Goal: Find specific page/section: Find specific page/section

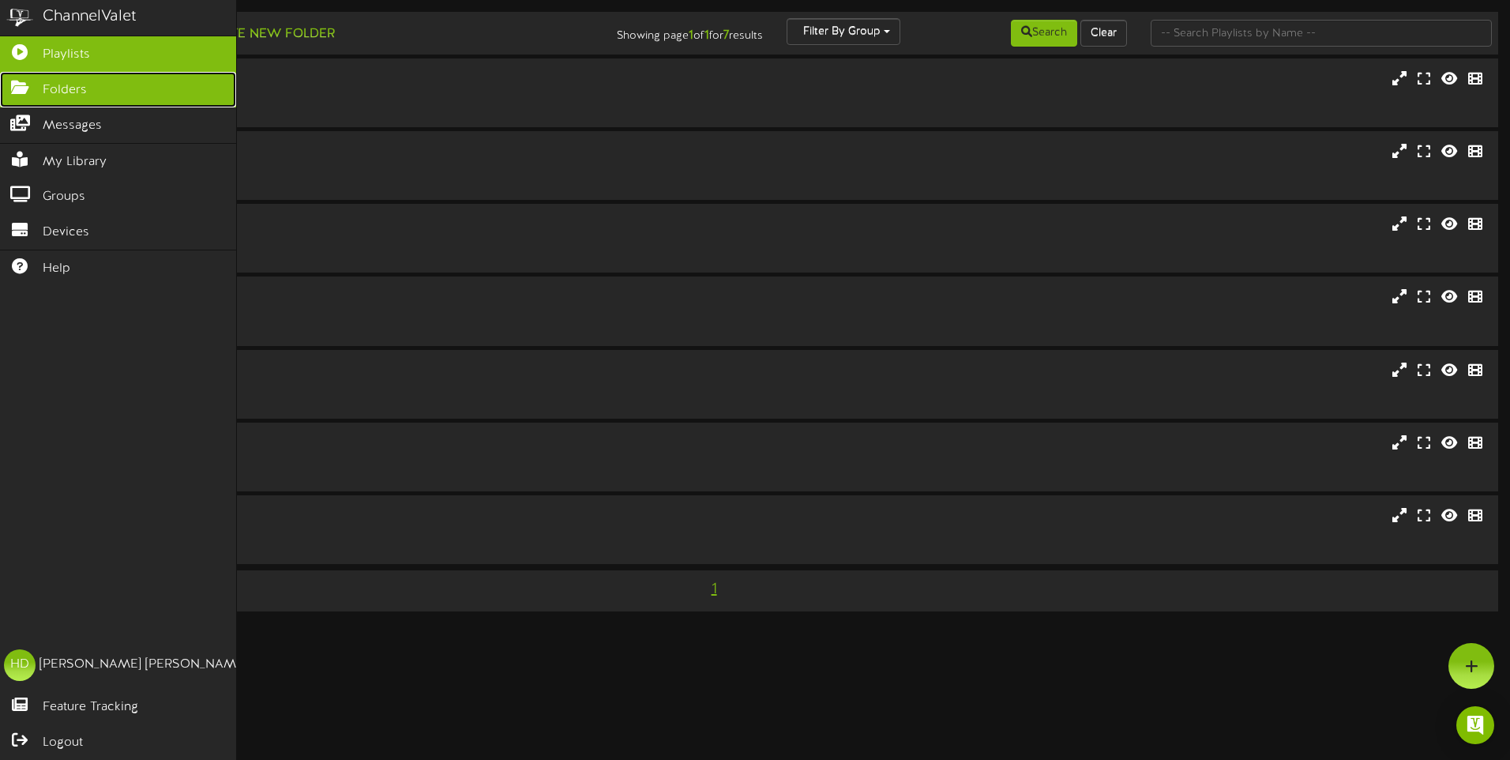
click at [19, 81] on icon at bounding box center [19, 86] width 39 height 12
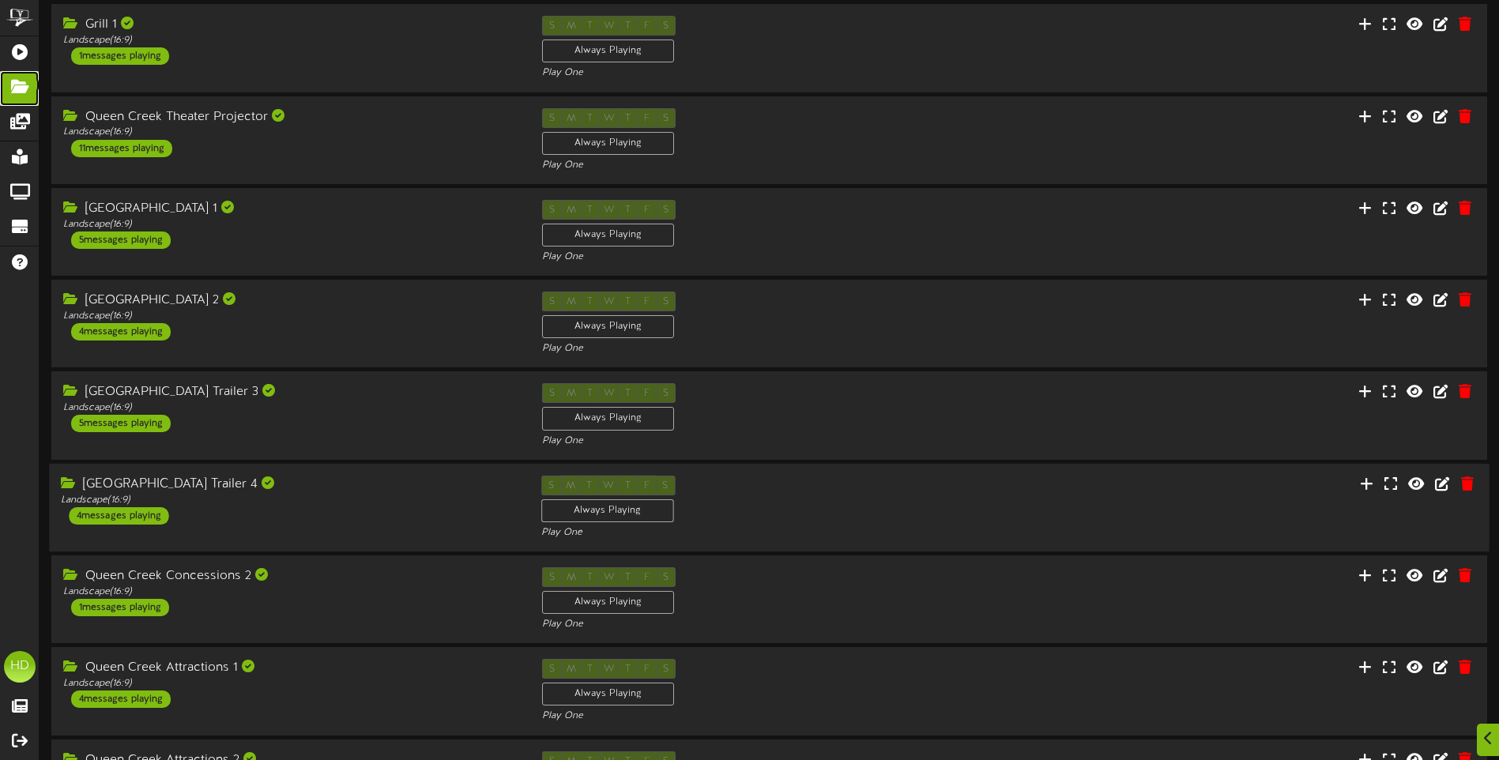
scroll to position [290, 0]
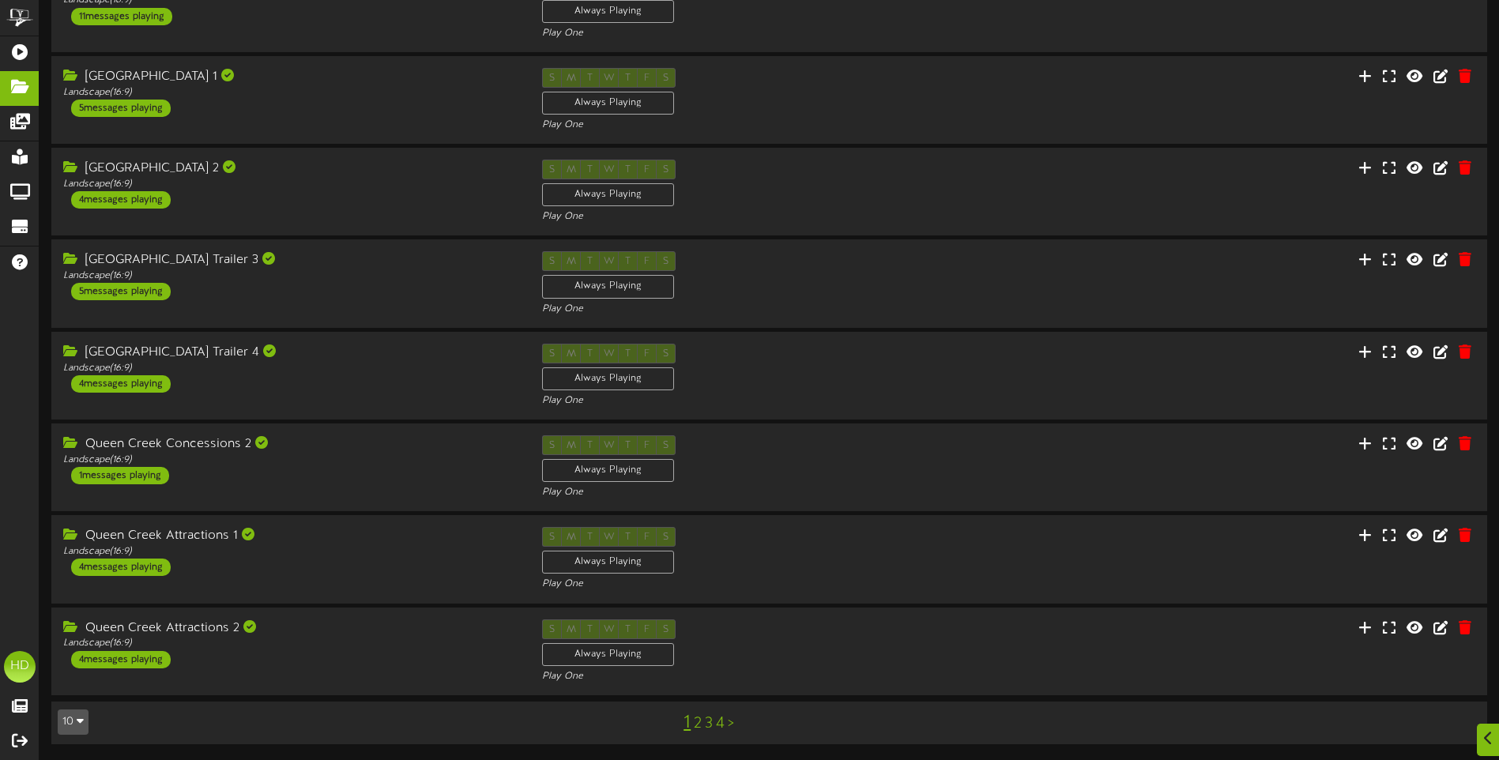
click at [698, 724] on link "2" at bounding box center [698, 723] width 8 height 17
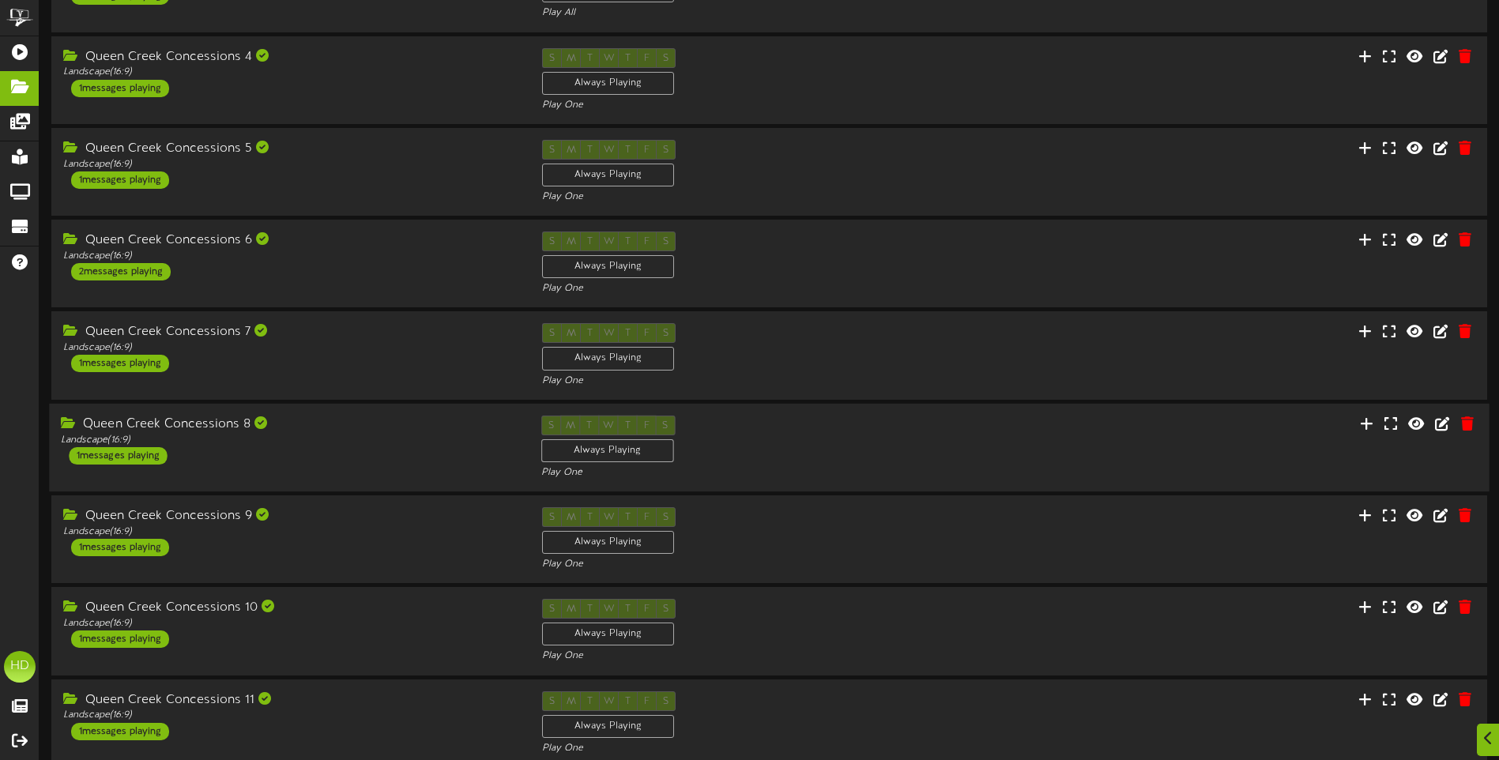
scroll to position [290, 0]
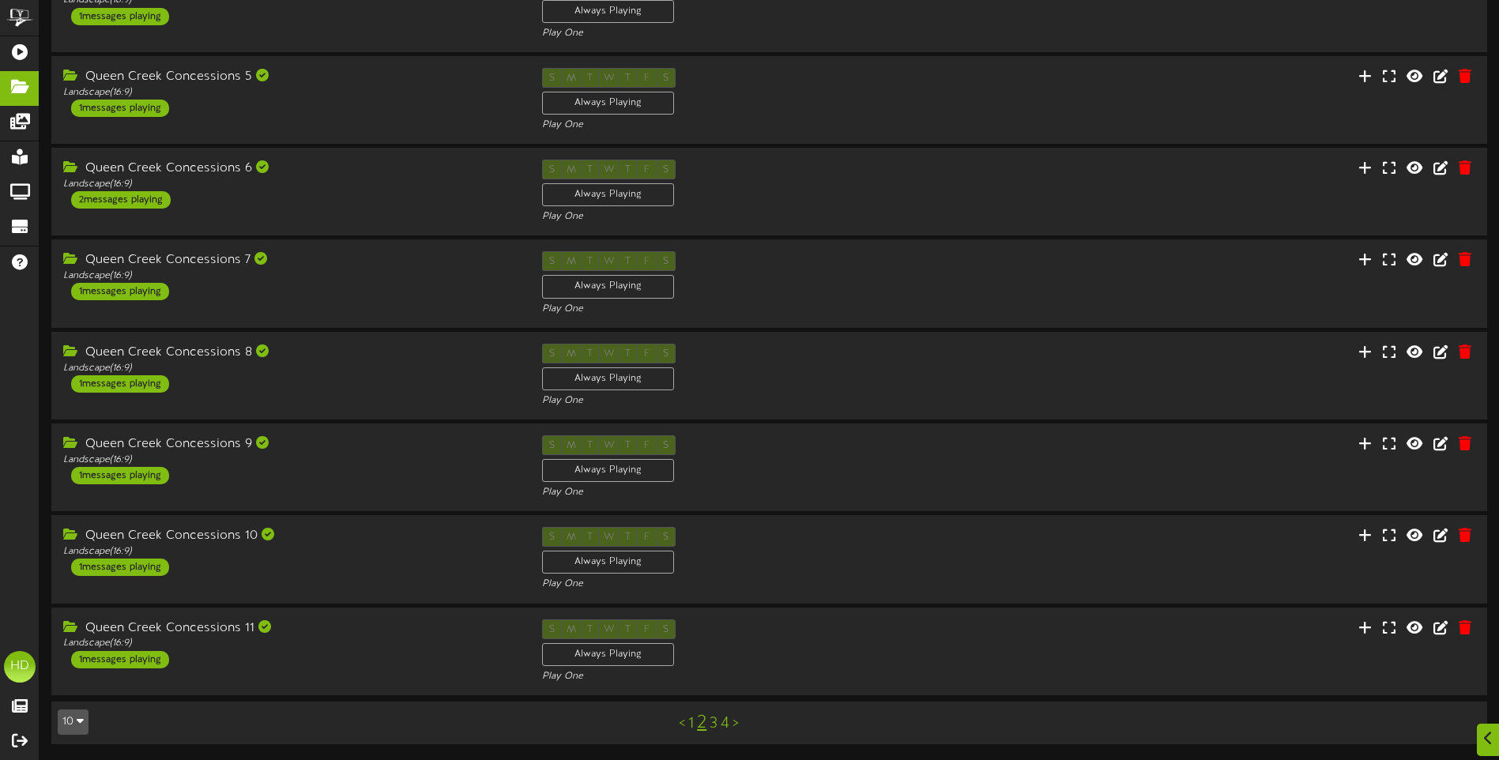
click at [715, 726] on link "3" at bounding box center [713, 723] width 8 height 17
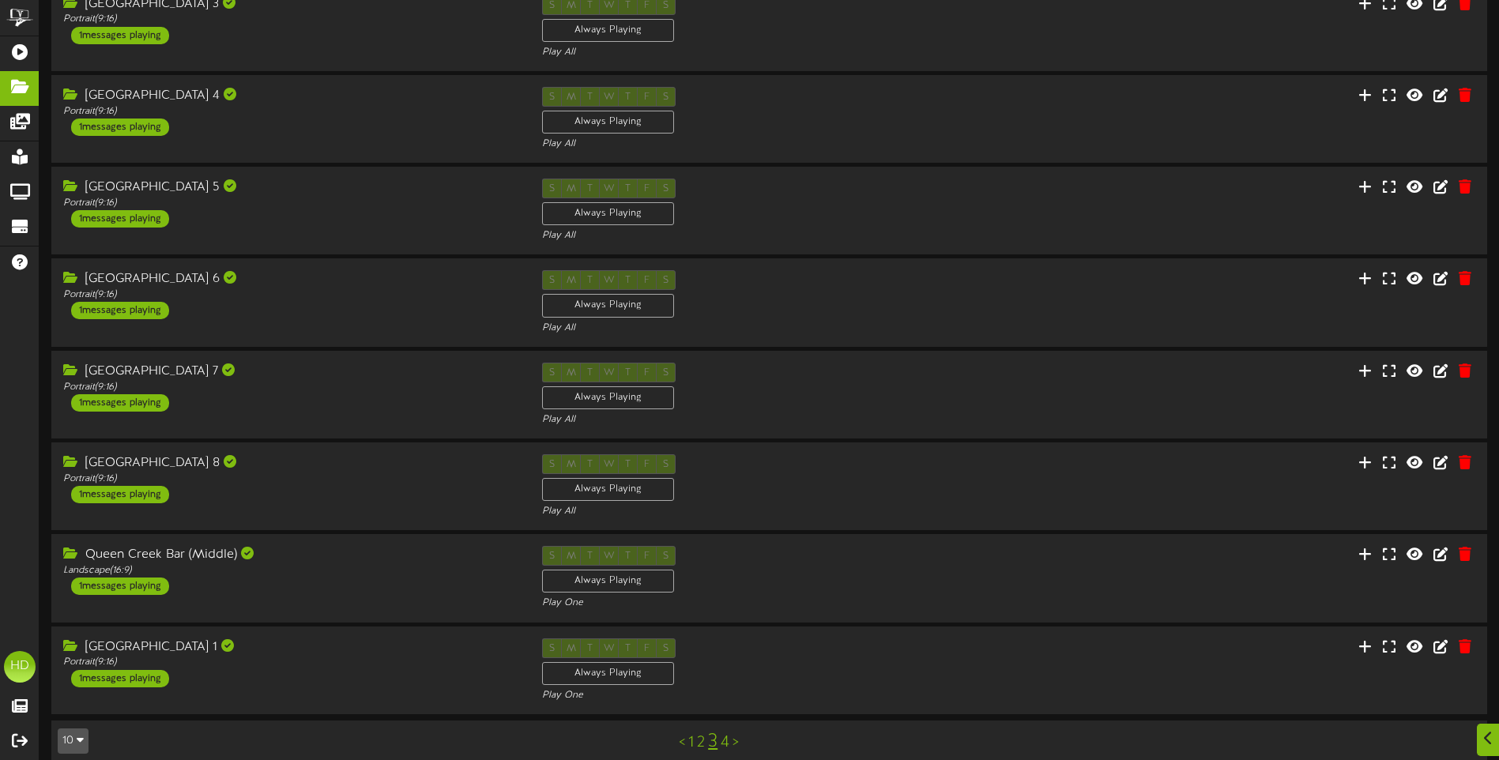
scroll to position [290, 0]
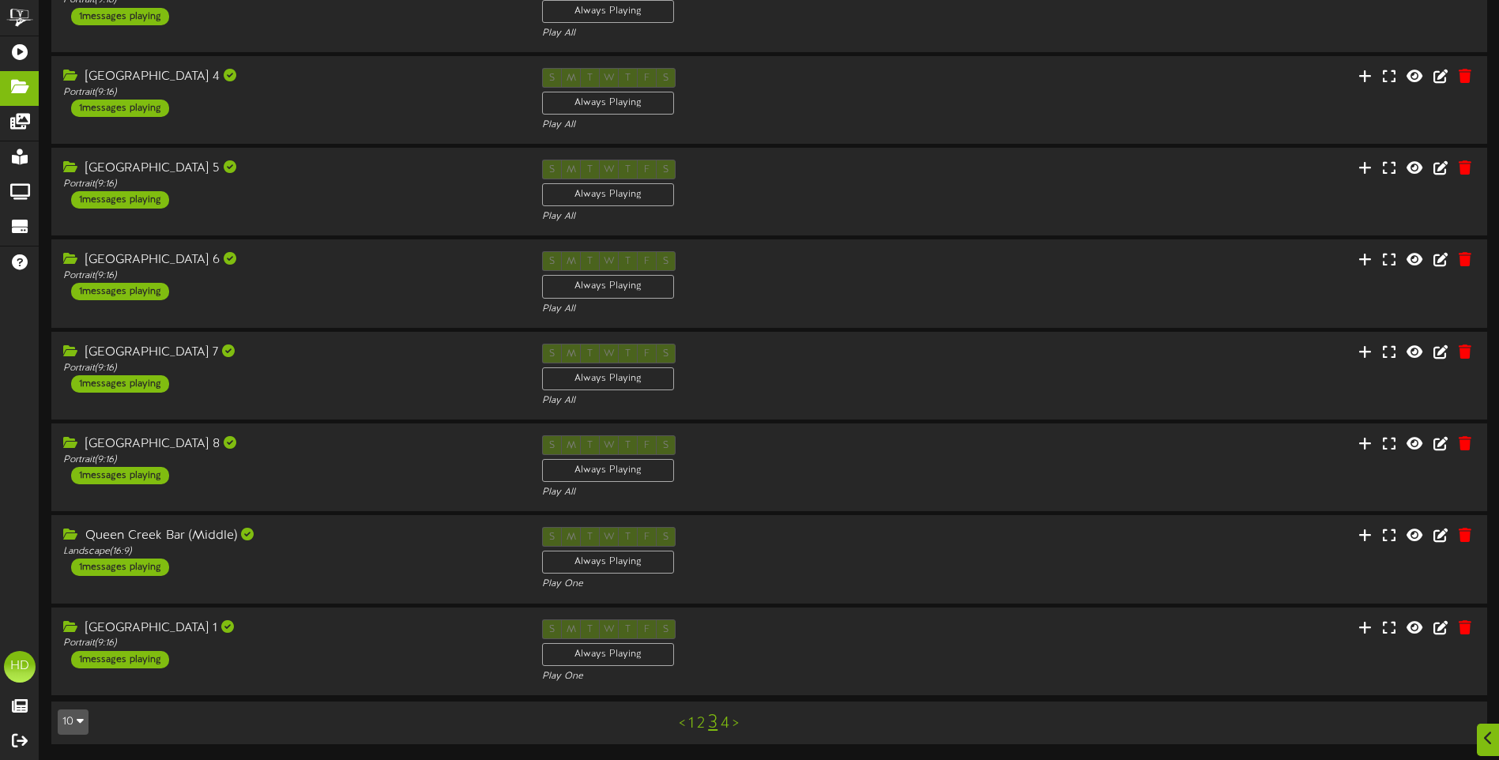
click at [726, 726] on link "4" at bounding box center [724, 723] width 9 height 17
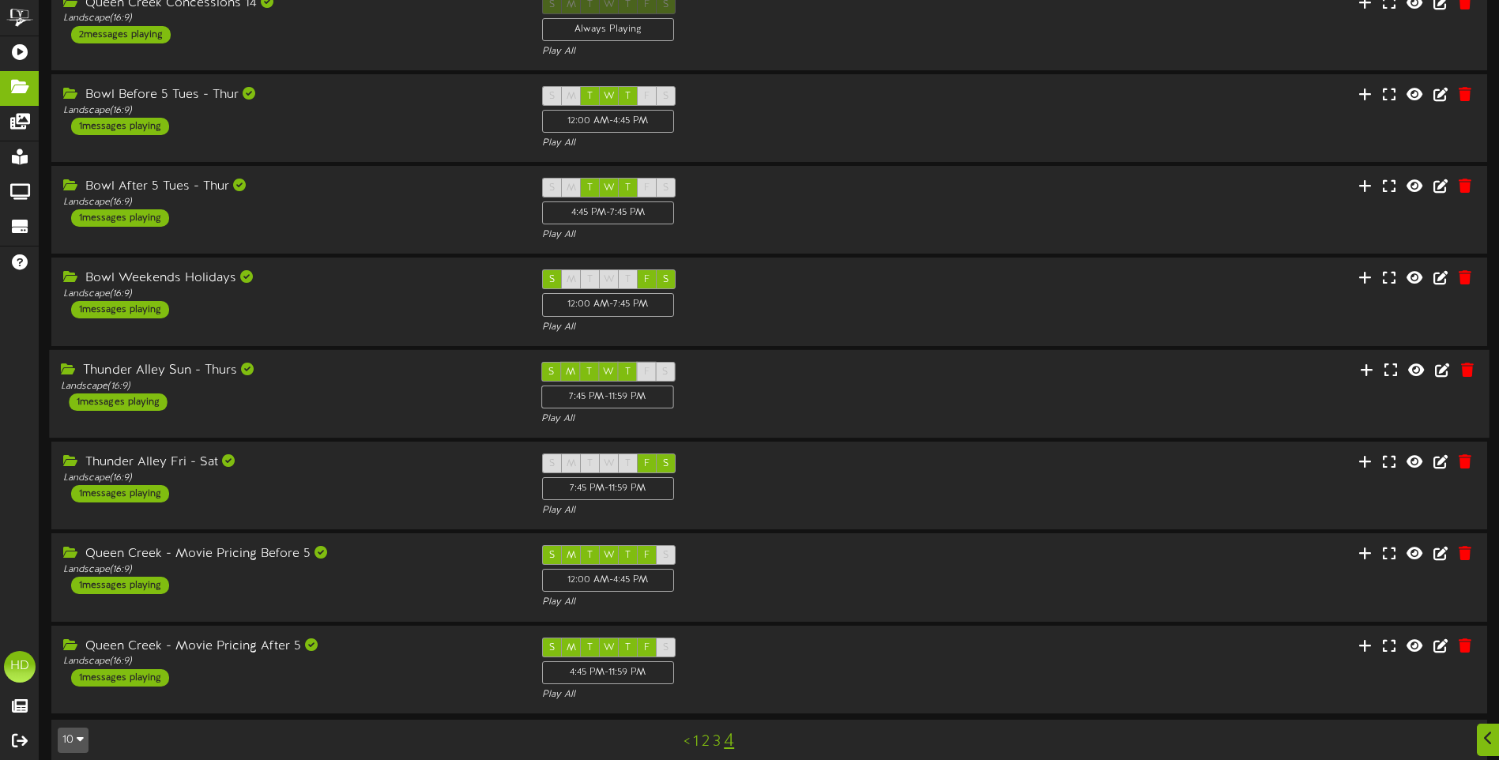
scroll to position [290, 0]
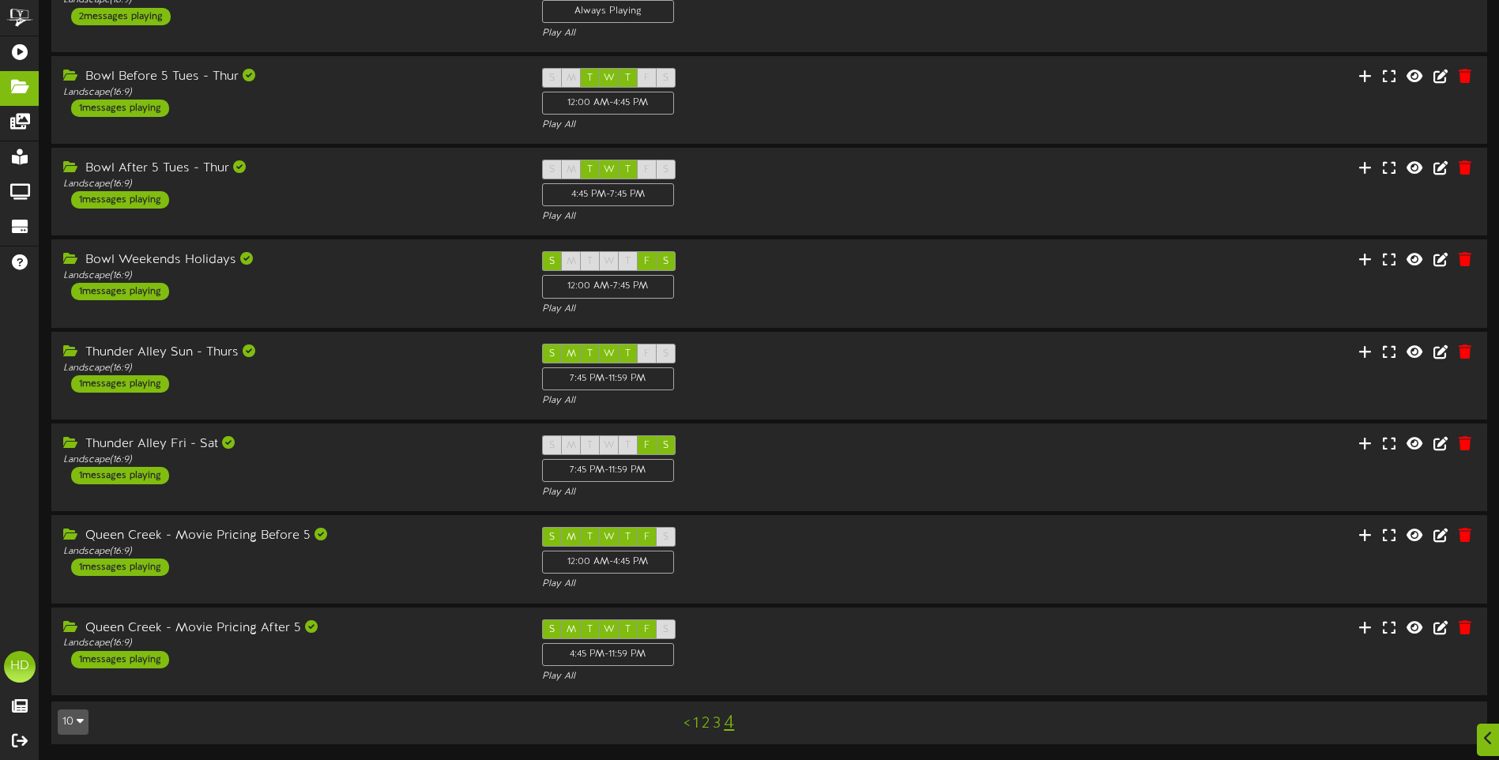
click at [696, 725] on link "1" at bounding box center [696, 723] width 6 height 17
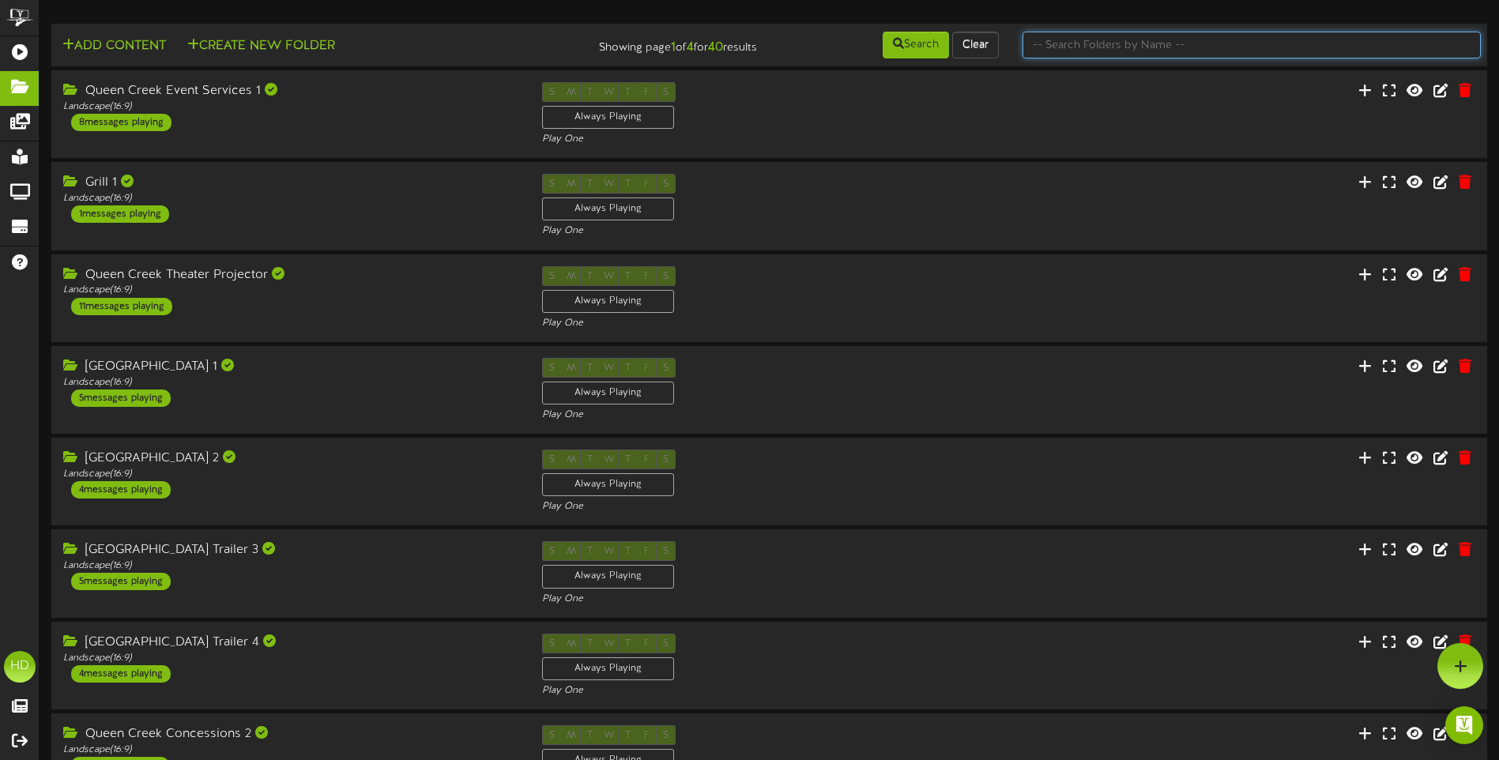
click at [1060, 41] on input "text" at bounding box center [1251, 45] width 458 height 27
type input "street"
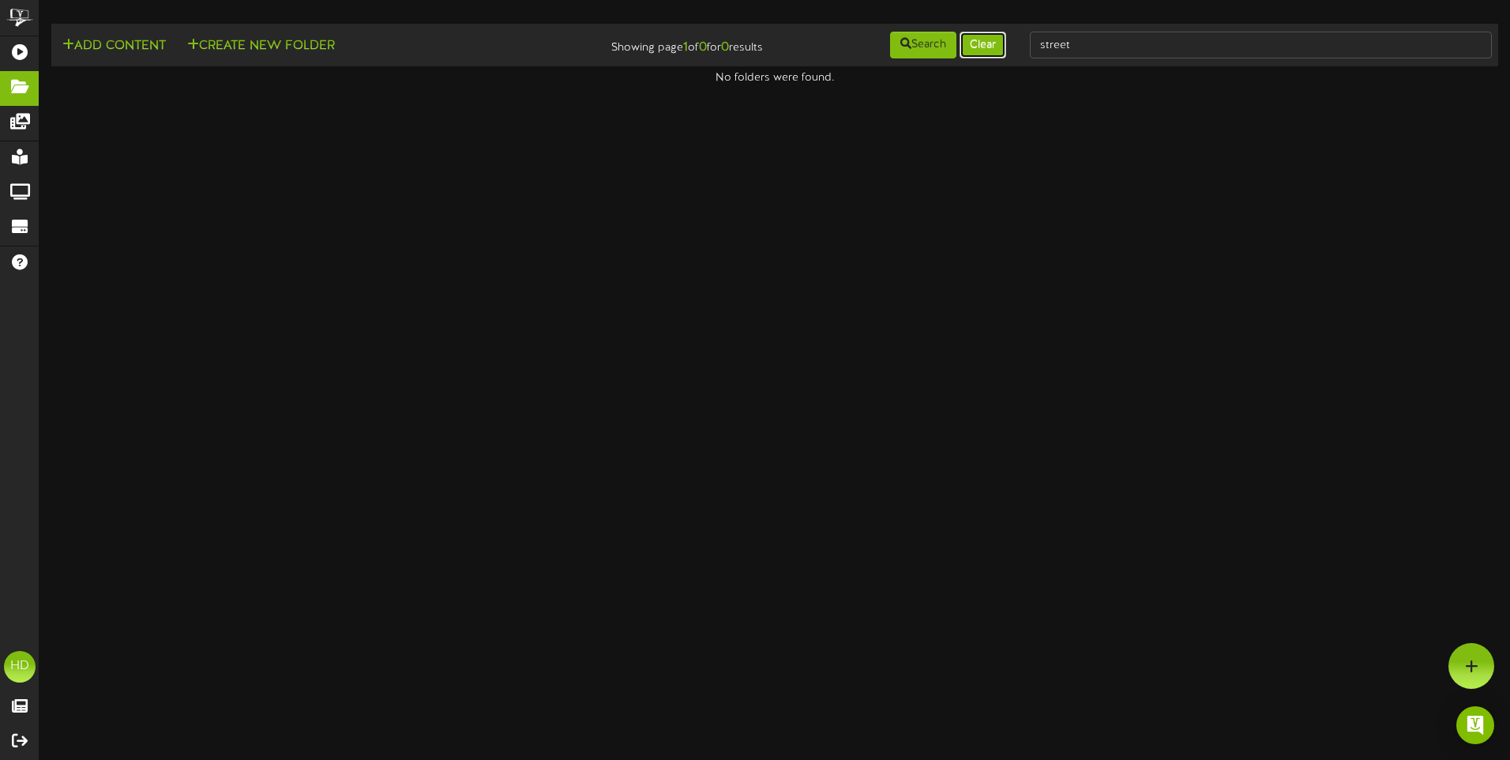
click at [984, 48] on button "Clear" at bounding box center [983, 45] width 47 height 27
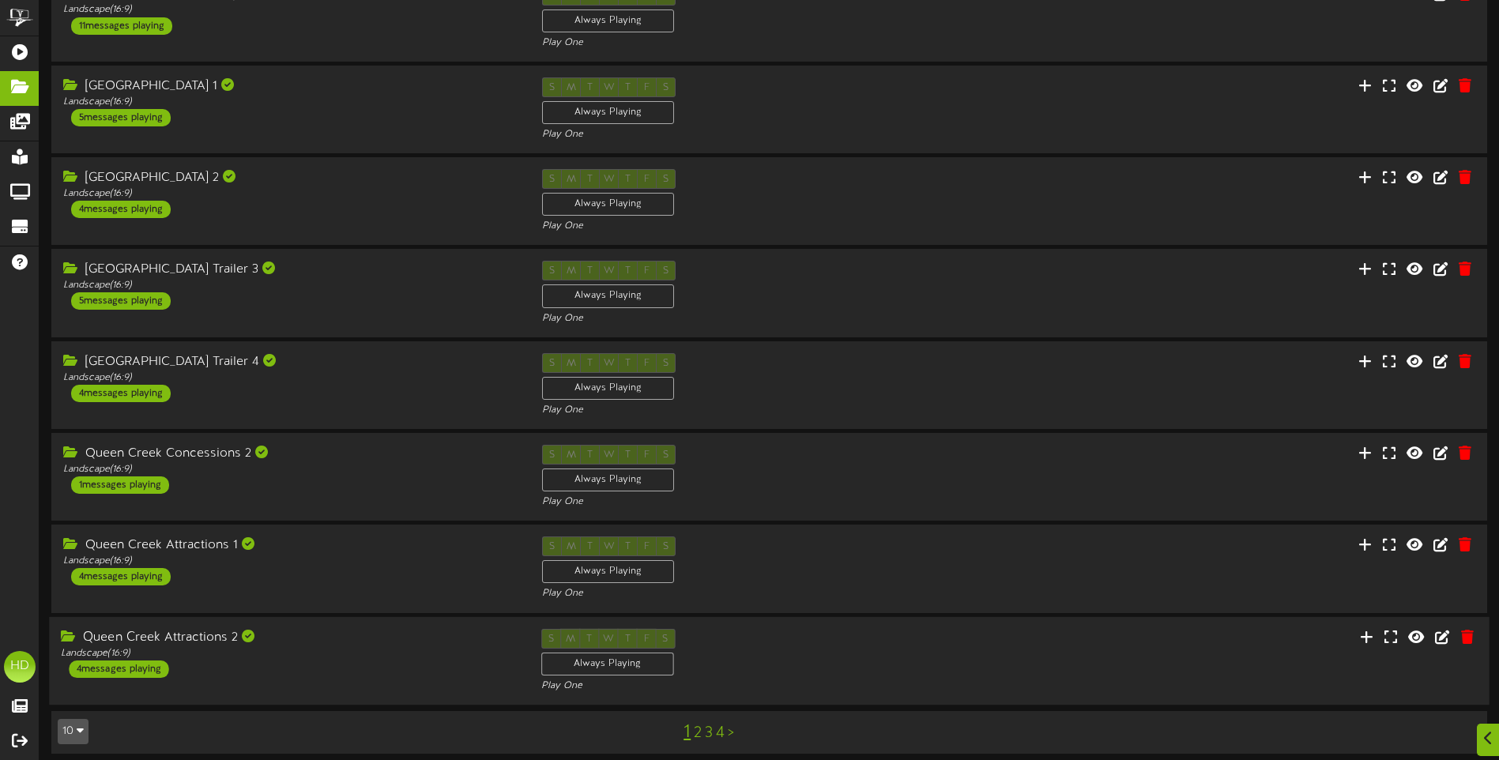
scroll to position [290, 0]
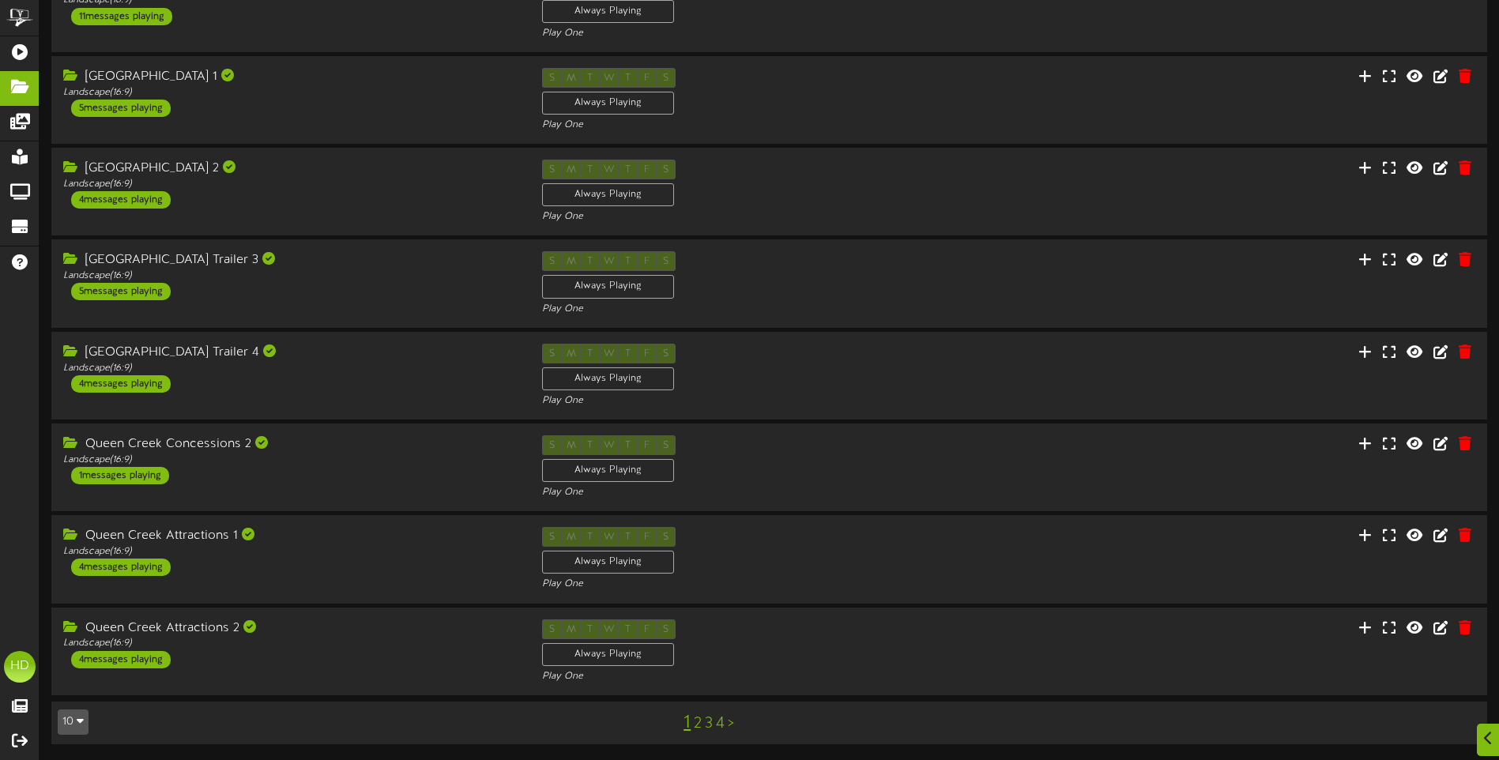
click at [698, 723] on link "2" at bounding box center [698, 723] width 8 height 17
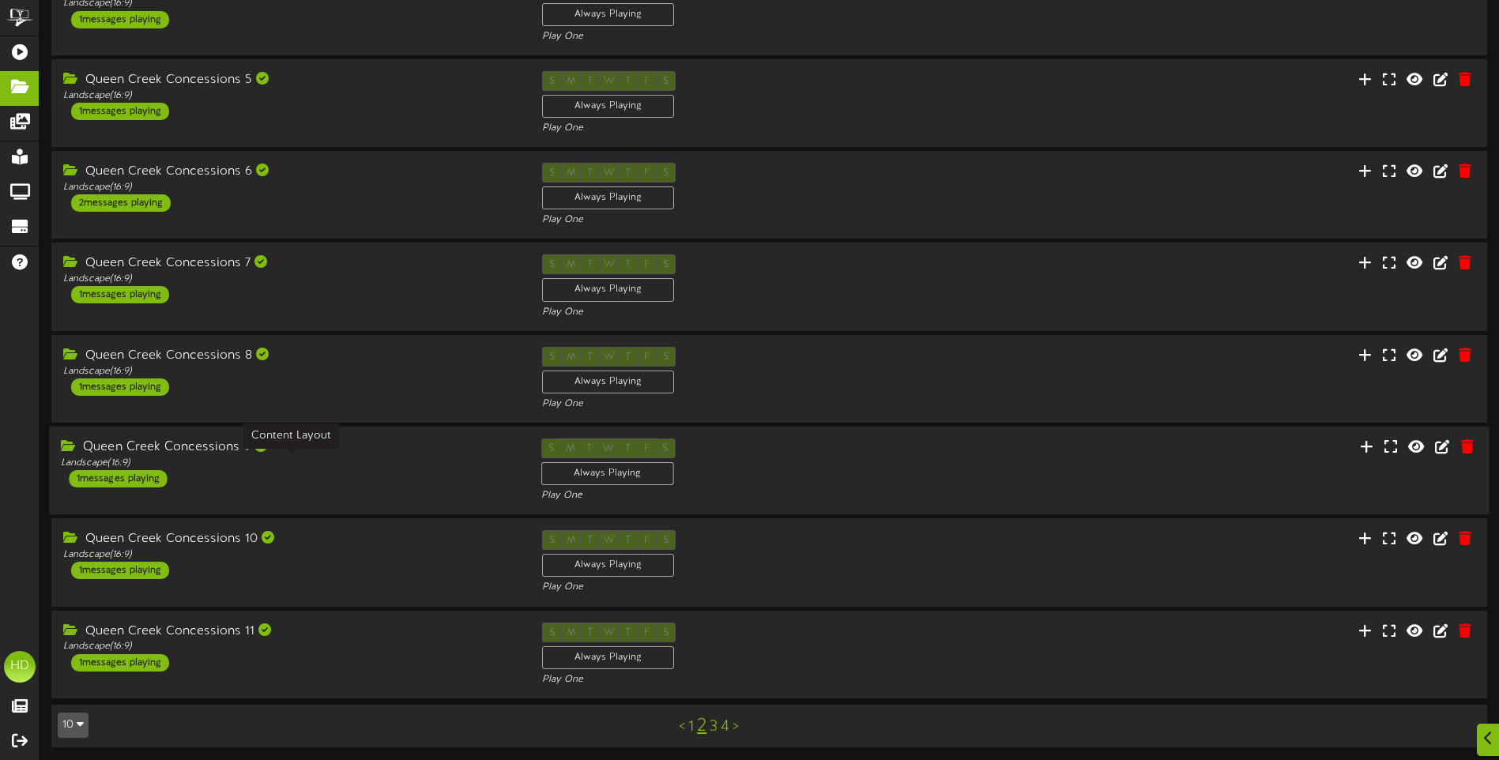
scroll to position [290, 0]
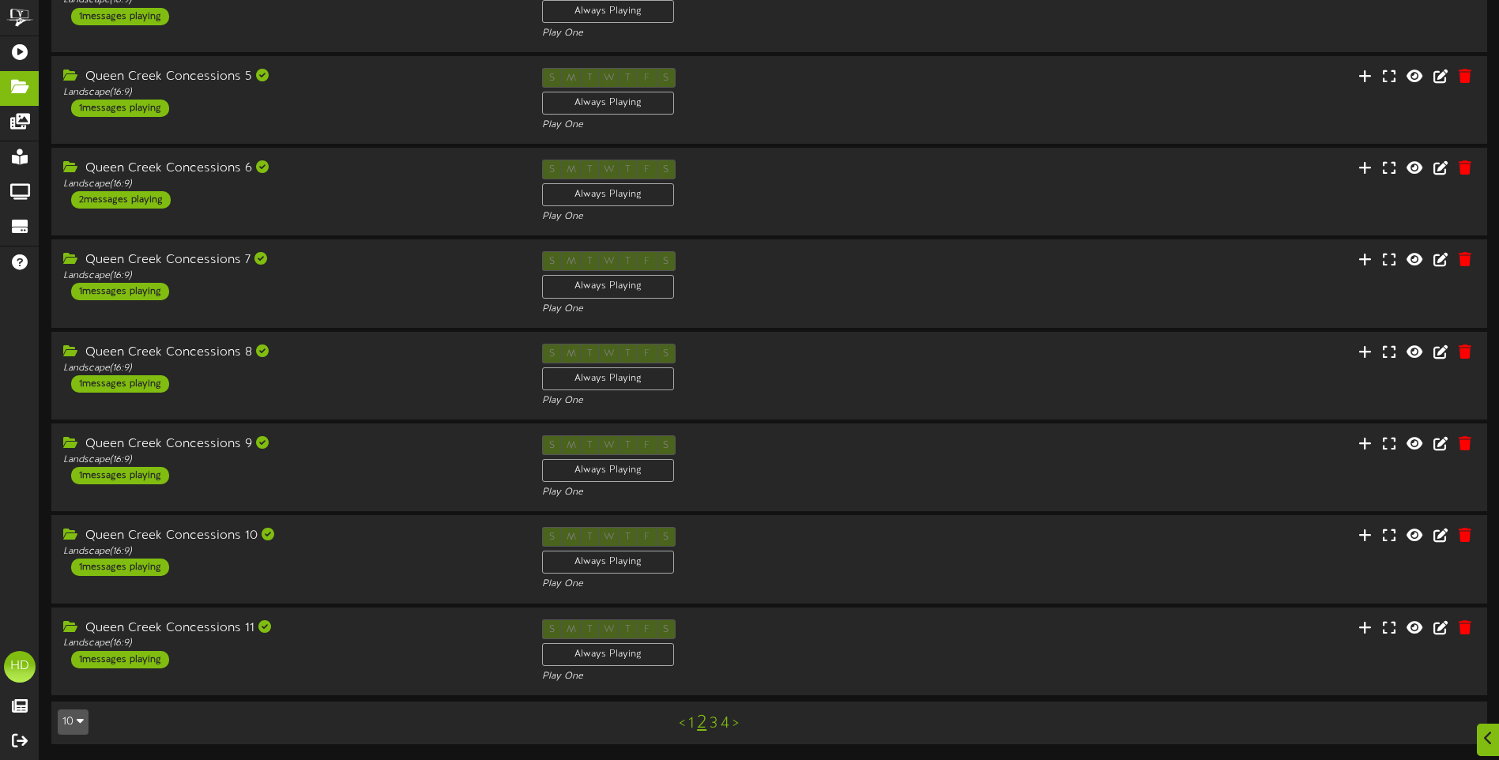
click at [714, 727] on link "3" at bounding box center [713, 723] width 8 height 17
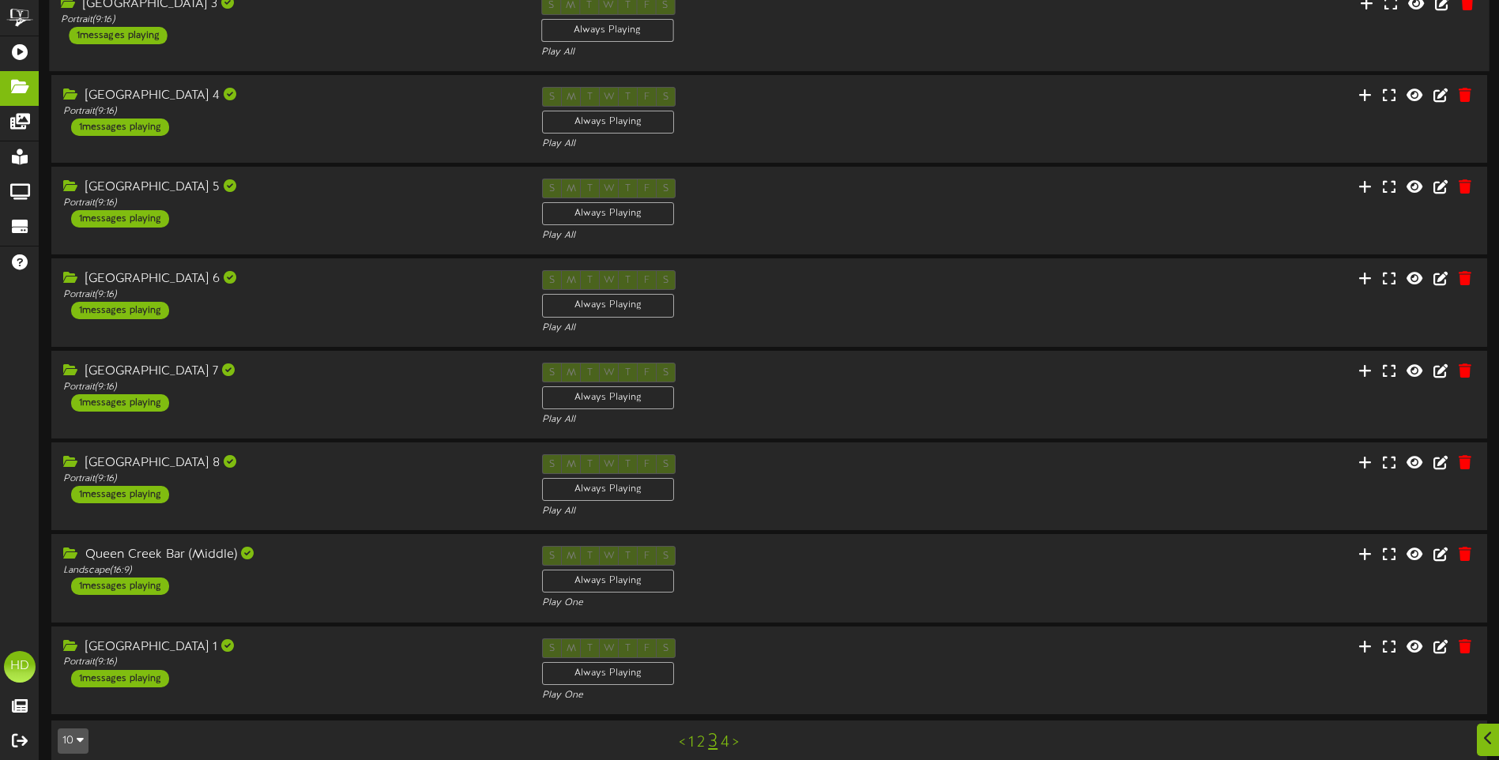
scroll to position [290, 0]
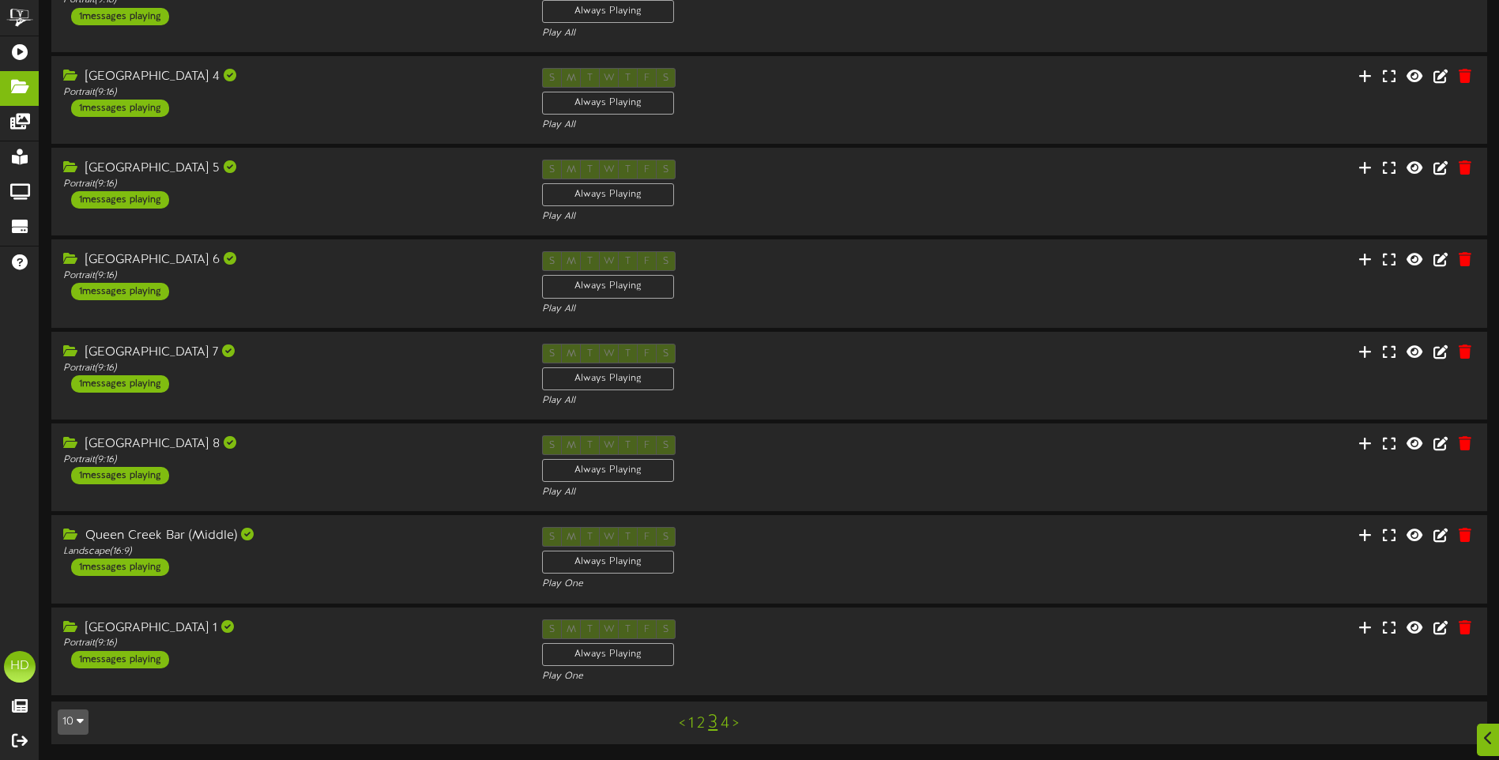
click at [730, 728] on div "< 1 2 3 4 >" at bounding box center [709, 723] width 362 height 30
click at [726, 723] on link "4" at bounding box center [724, 723] width 9 height 17
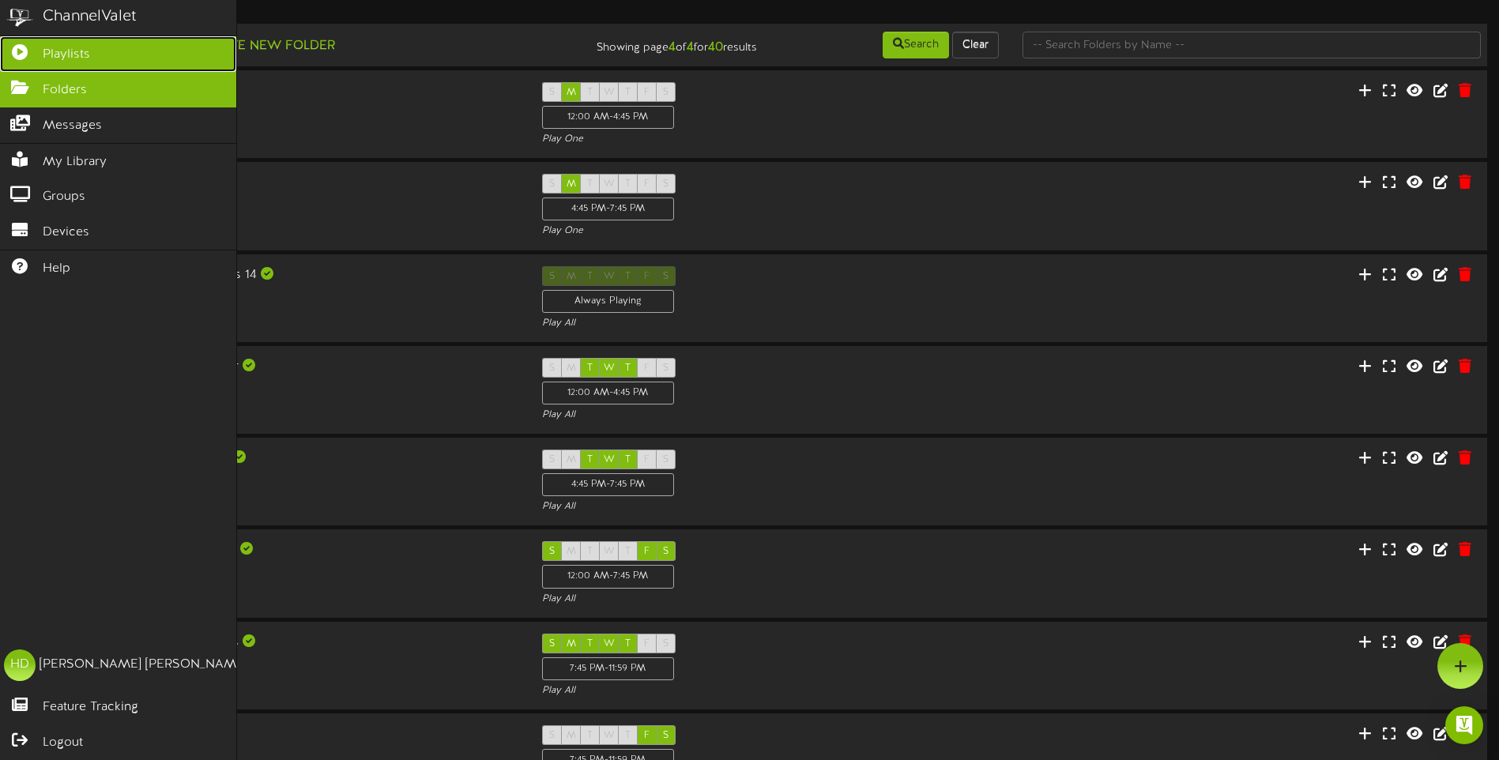
click at [60, 56] on span "Playlists" at bounding box center [66, 55] width 47 height 18
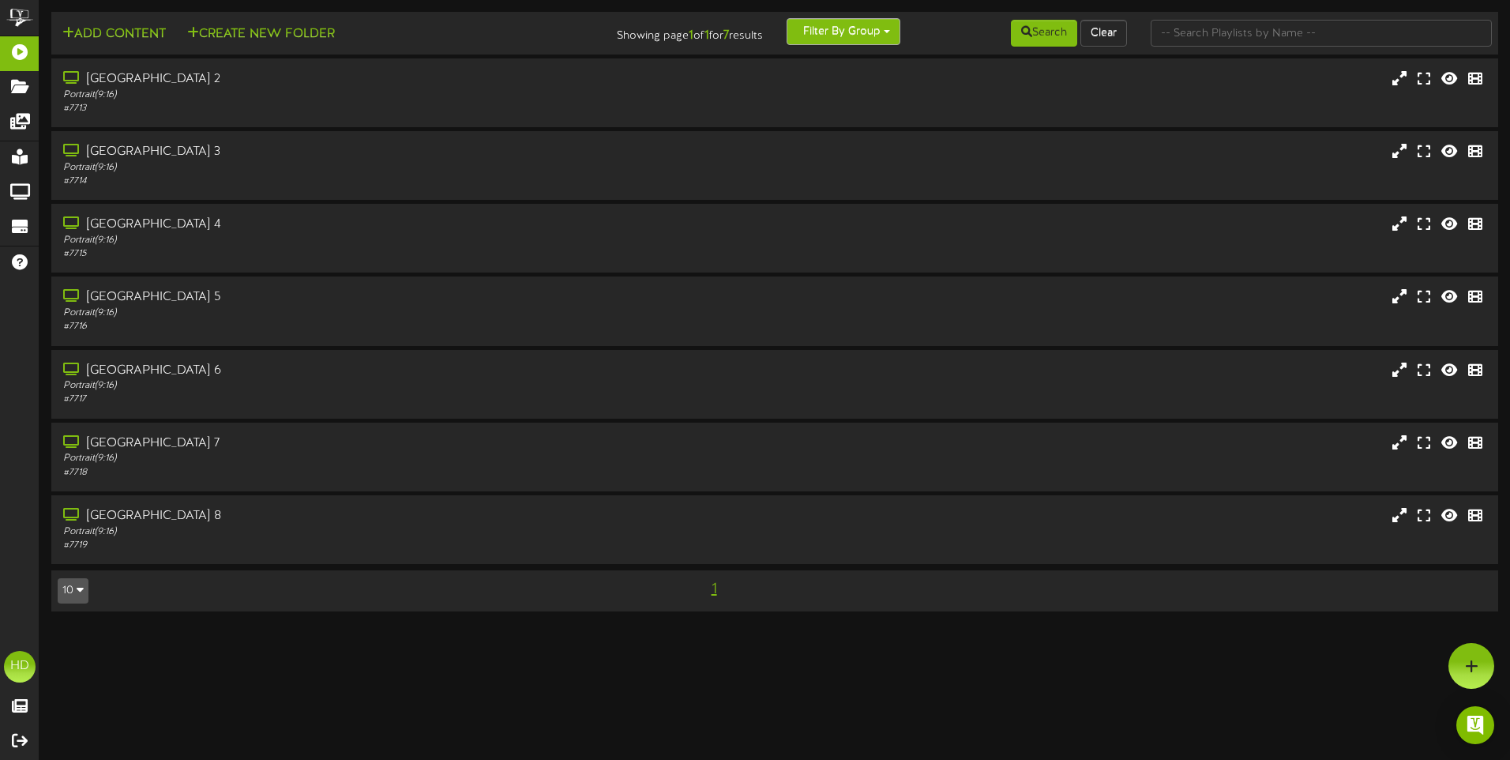
click at [859, 29] on button "Filter By Group" at bounding box center [844, 31] width 114 height 27
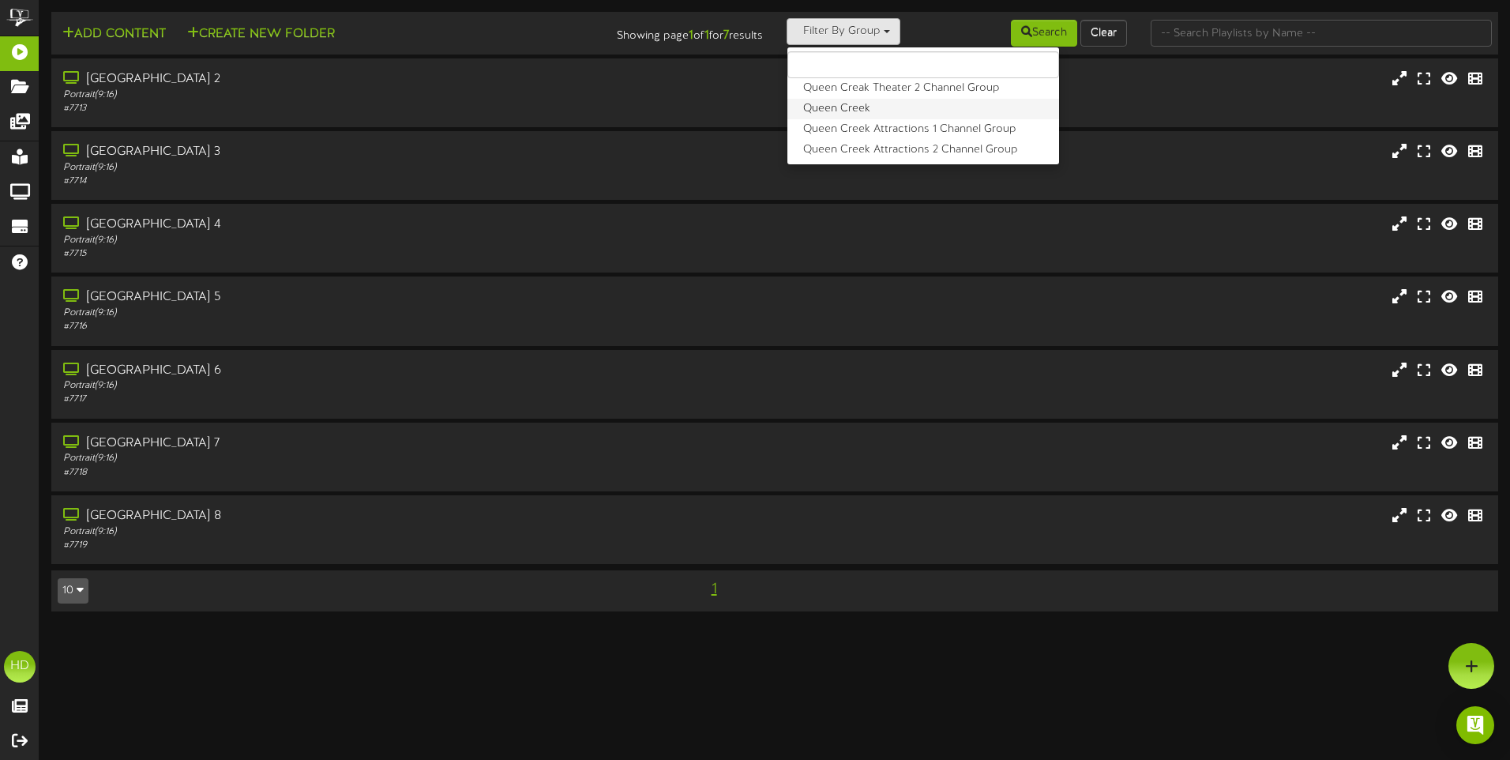
click at [823, 109] on label "Queen Creek" at bounding box center [924, 109] width 272 height 21
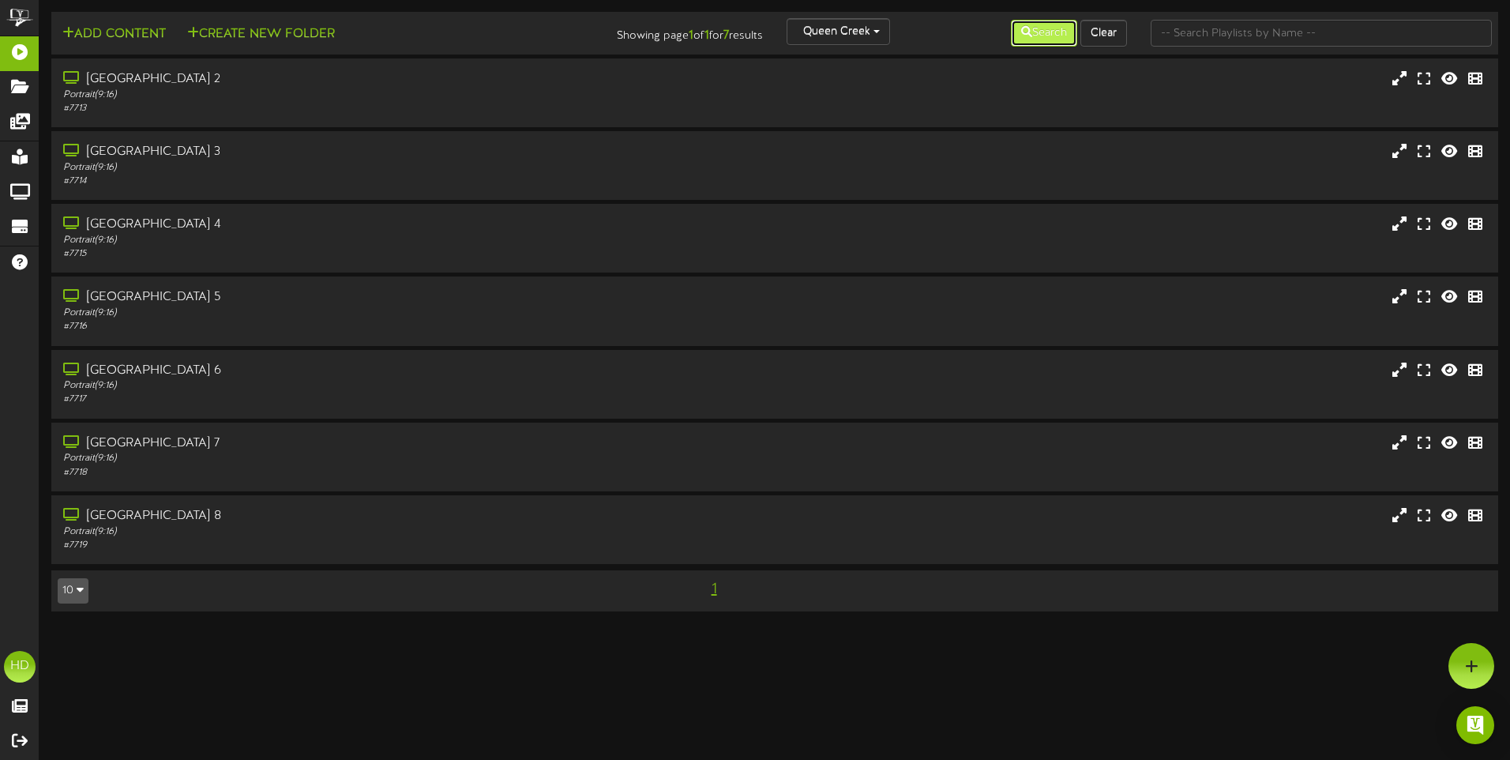
click at [1038, 41] on button "Search" at bounding box center [1044, 33] width 66 height 27
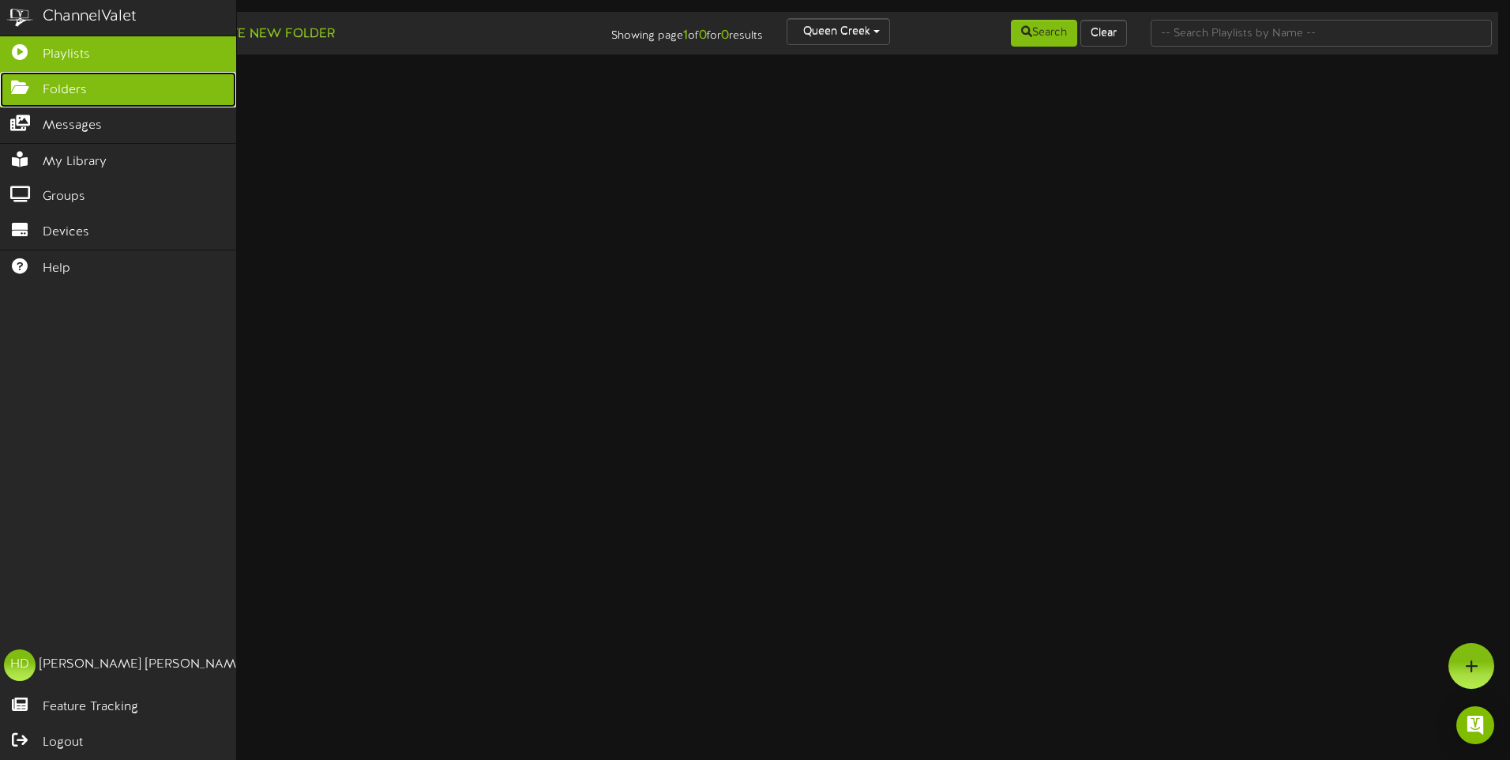
click at [21, 89] on icon at bounding box center [19, 86] width 39 height 12
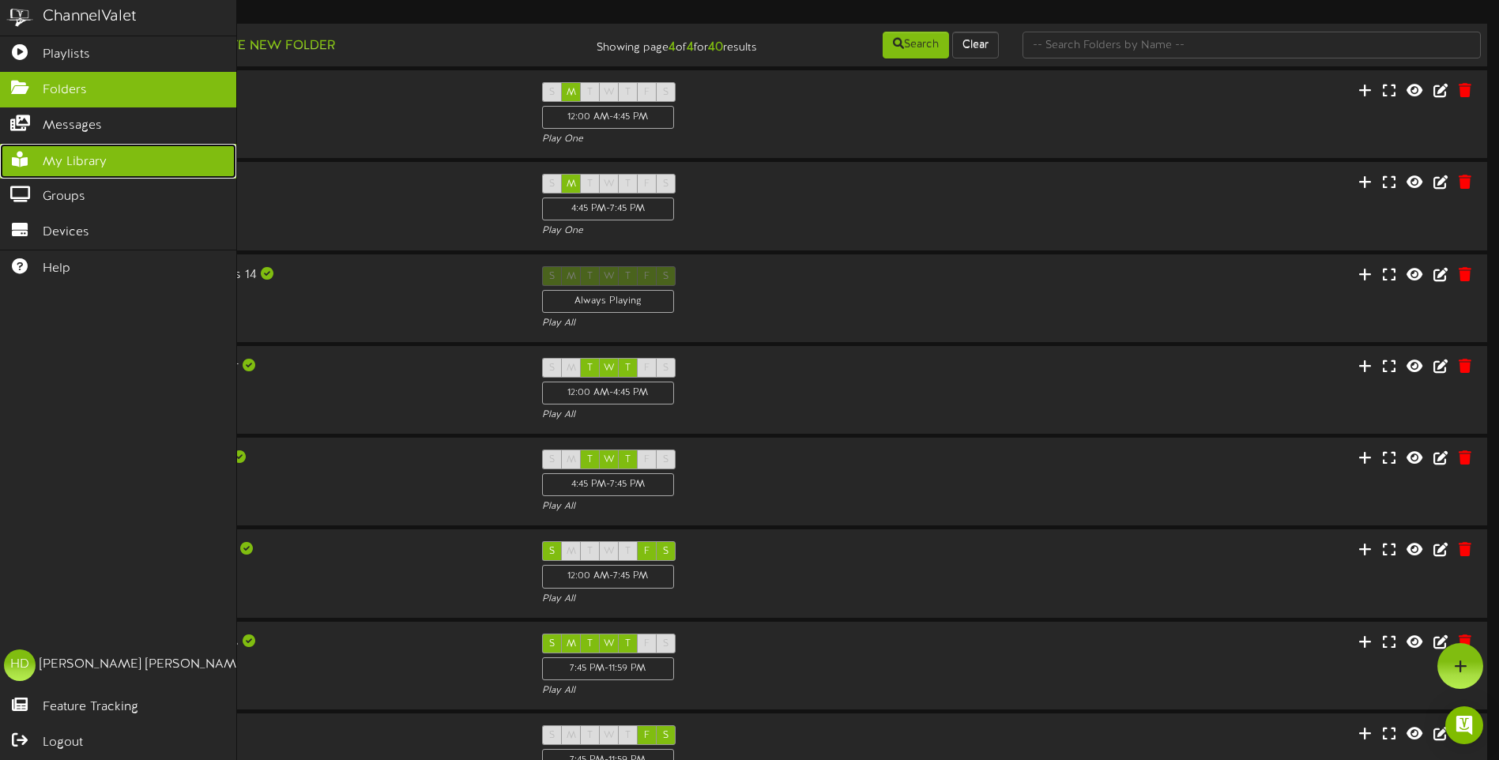
click at [13, 153] on icon at bounding box center [19, 158] width 39 height 12
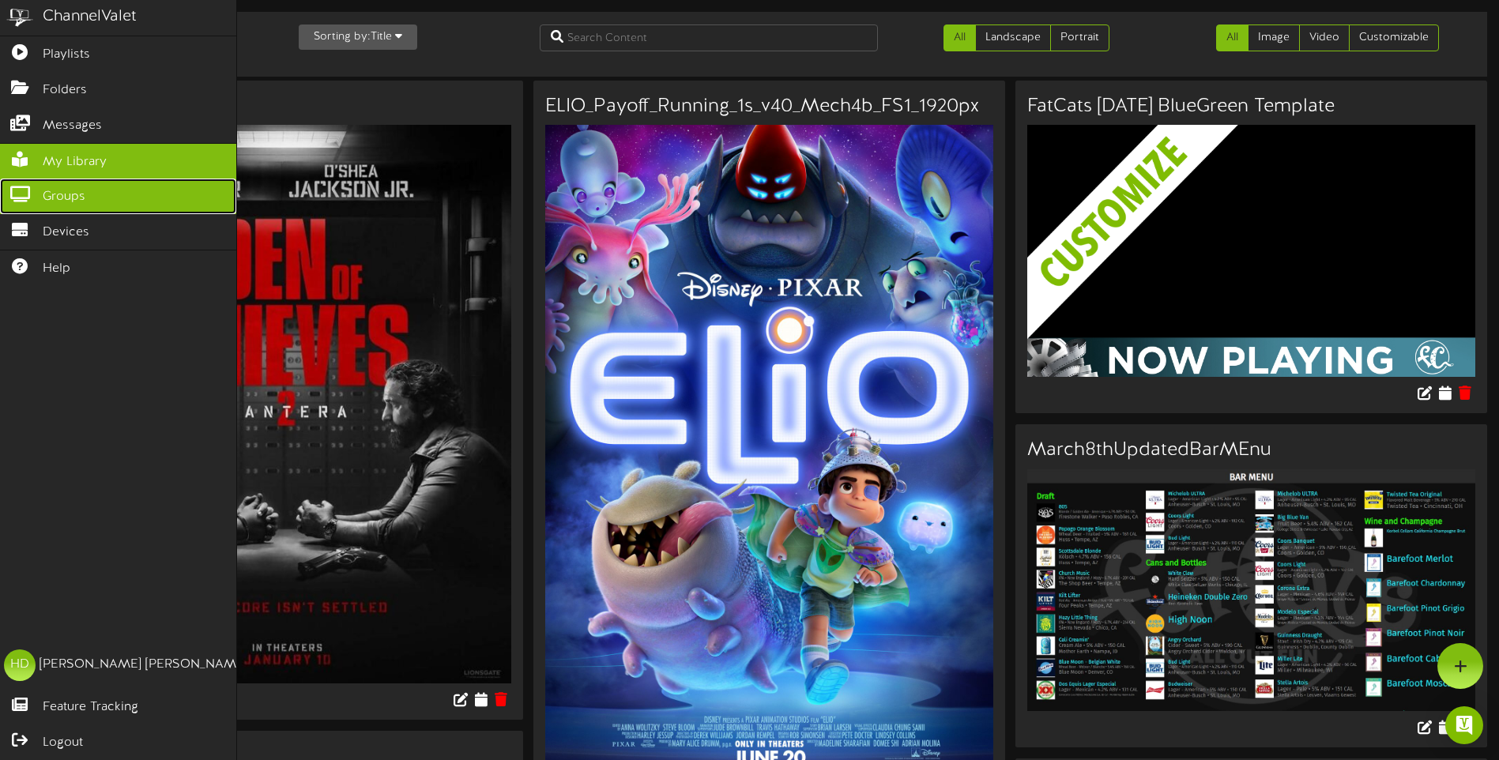
click at [28, 195] on icon at bounding box center [19, 192] width 39 height 12
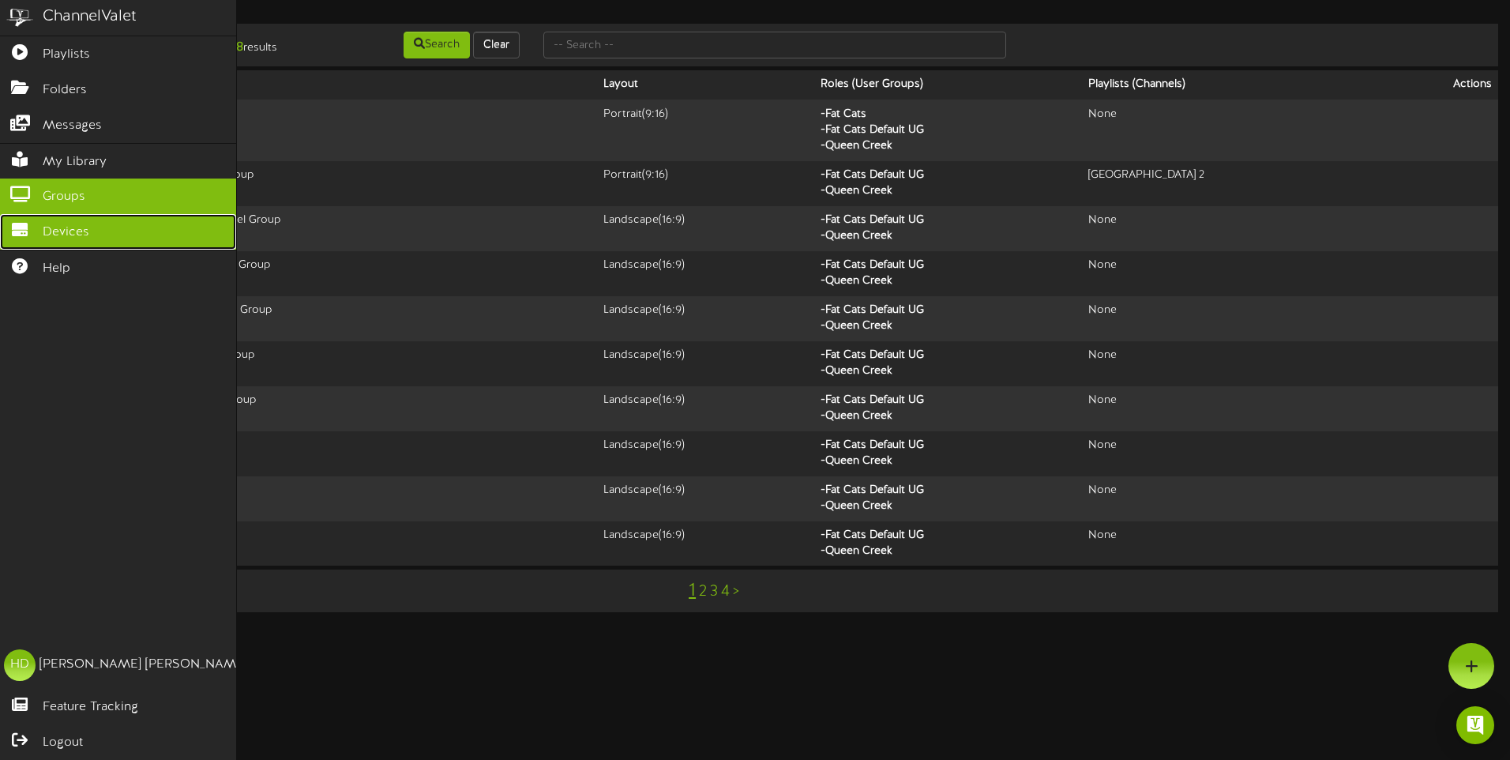
click at [21, 224] on icon at bounding box center [19, 228] width 39 height 12
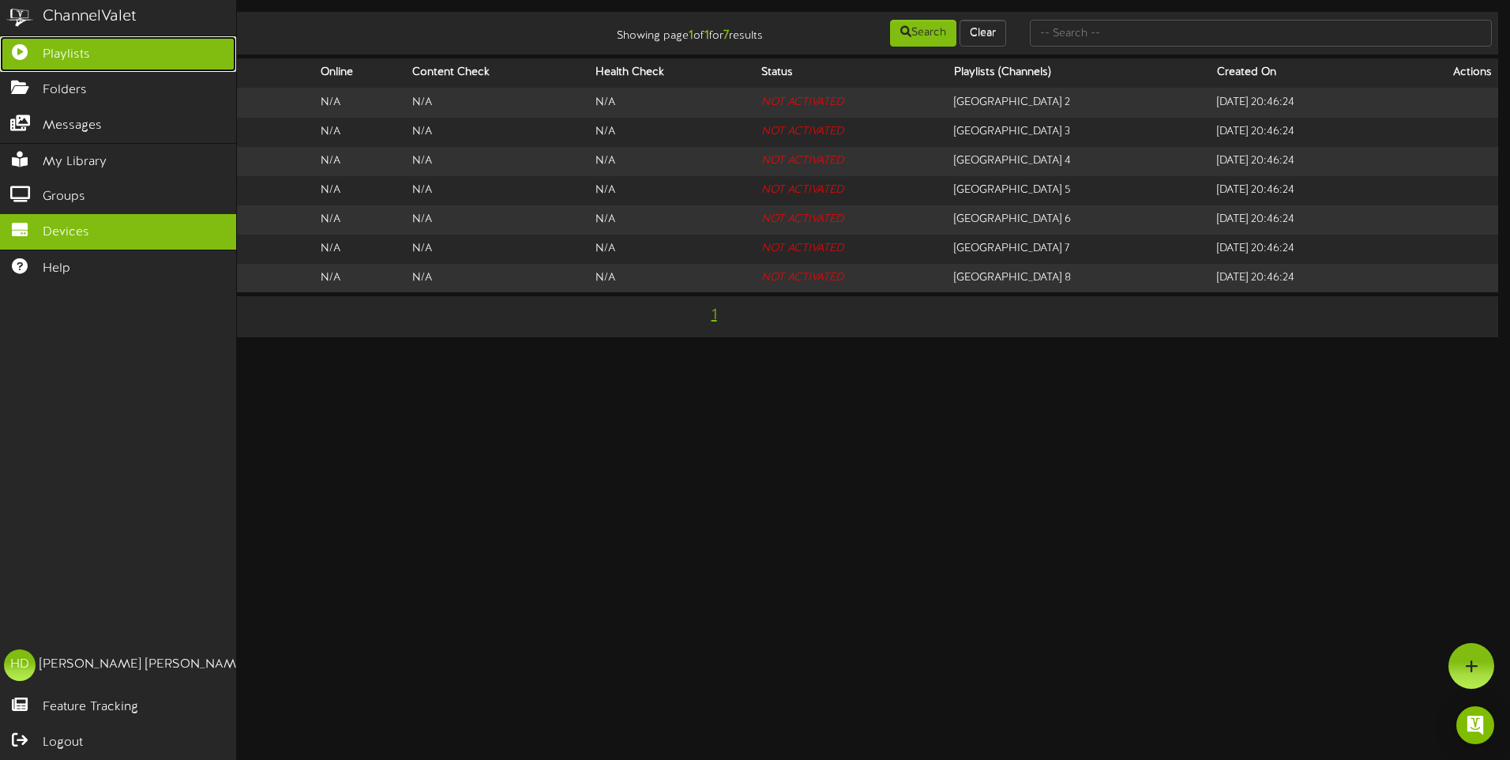
click at [82, 58] on span "Playlists" at bounding box center [66, 55] width 47 height 18
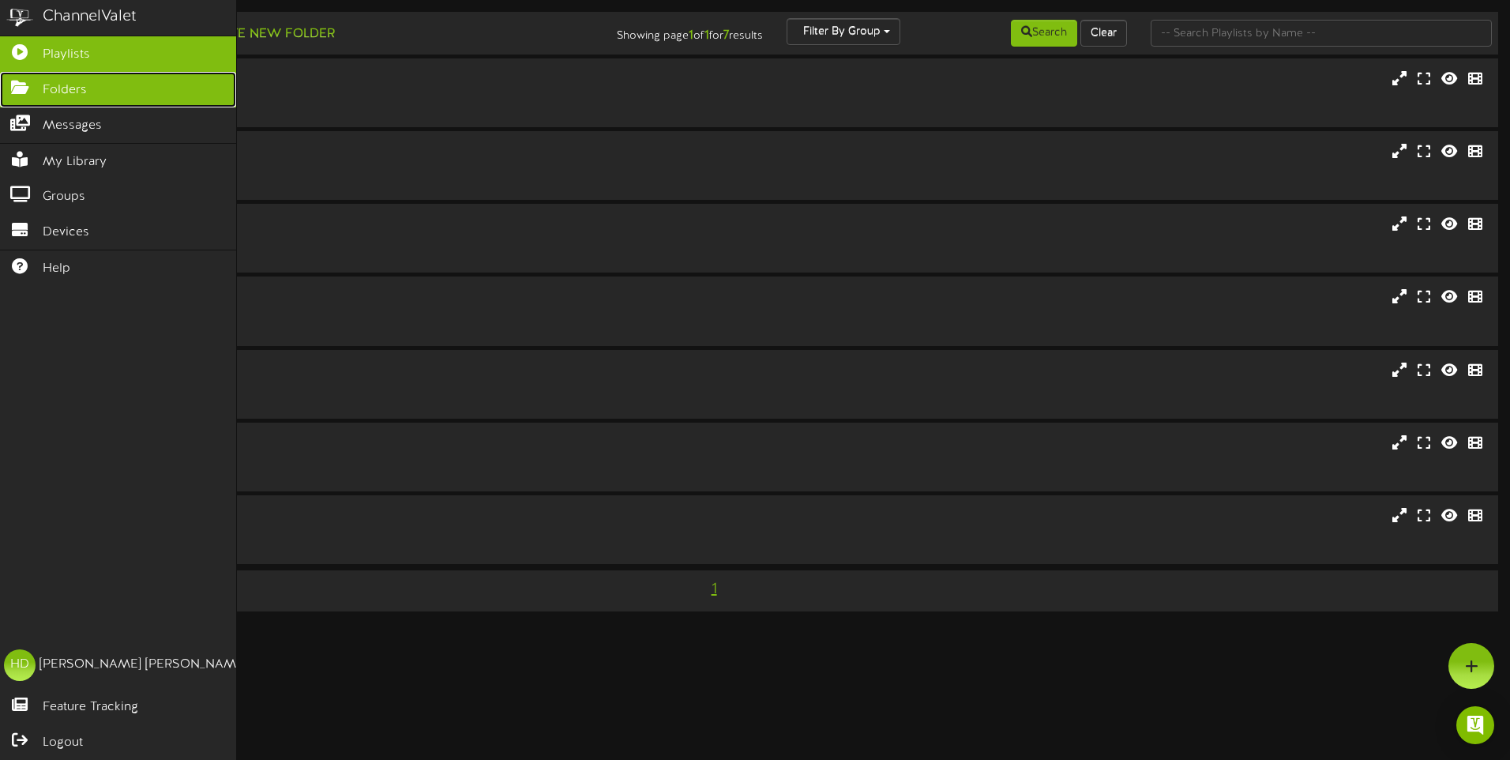
click at [75, 85] on span "Folders" at bounding box center [65, 90] width 44 height 18
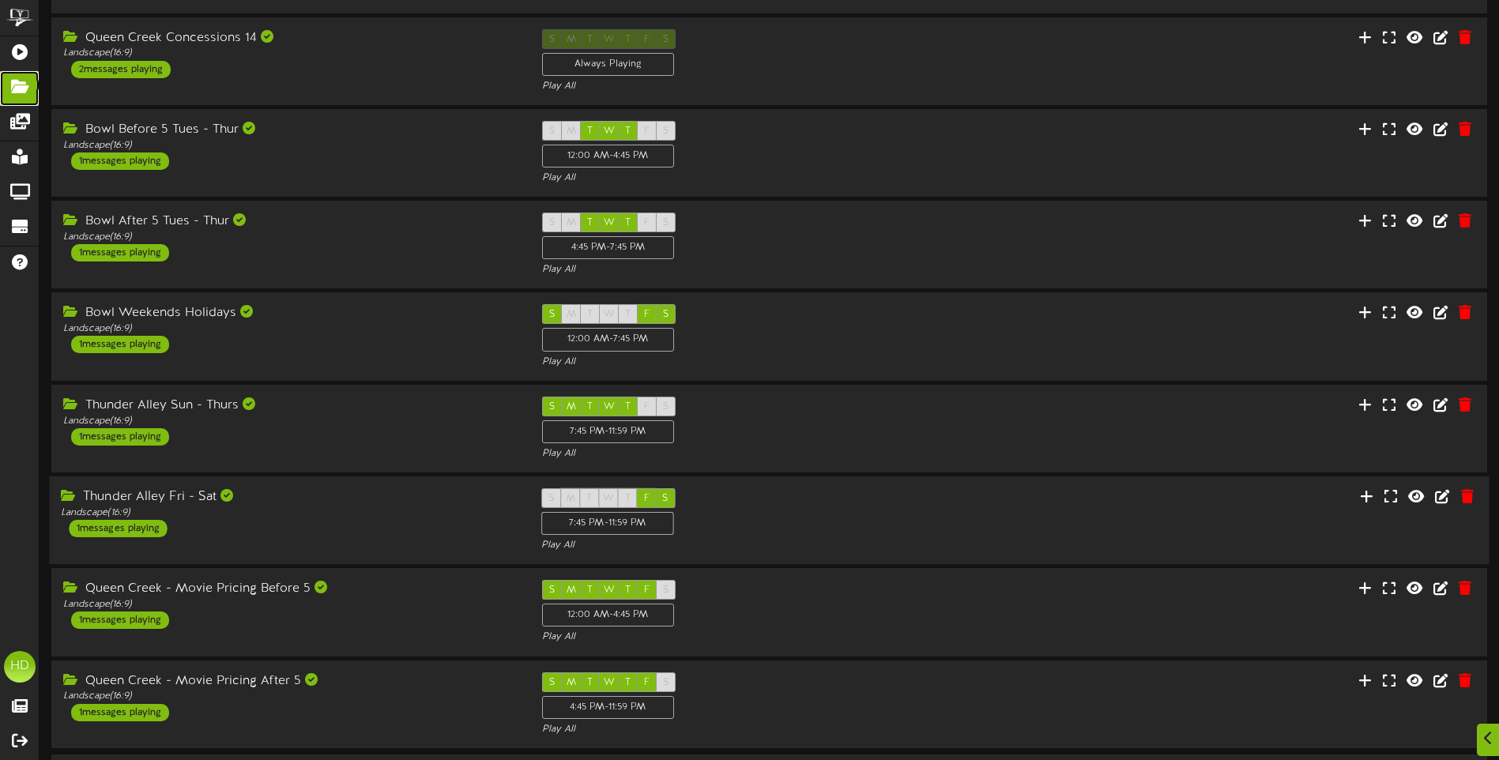
scroll to position [290, 0]
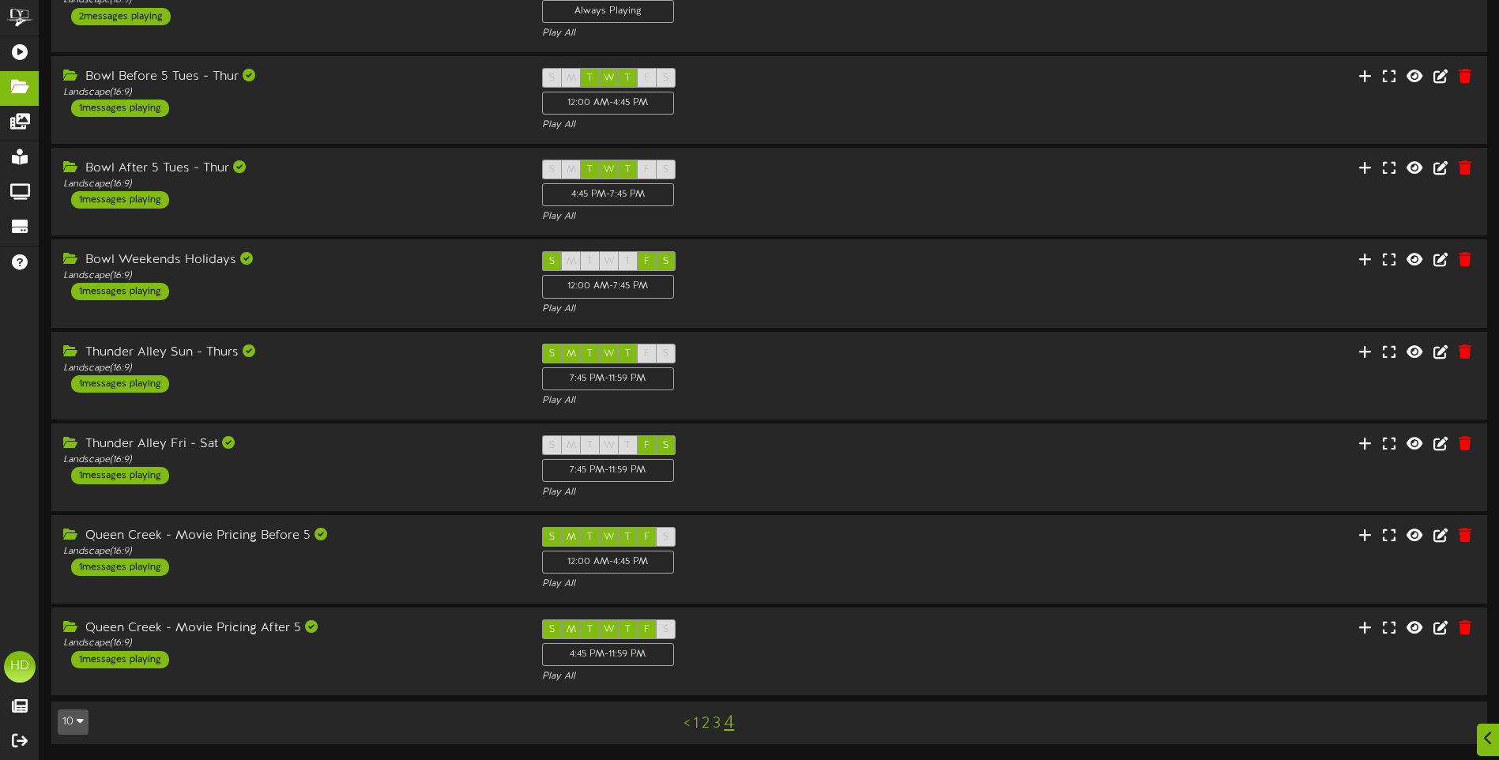
click at [687, 724] on link "<" at bounding box center [686, 723] width 6 height 17
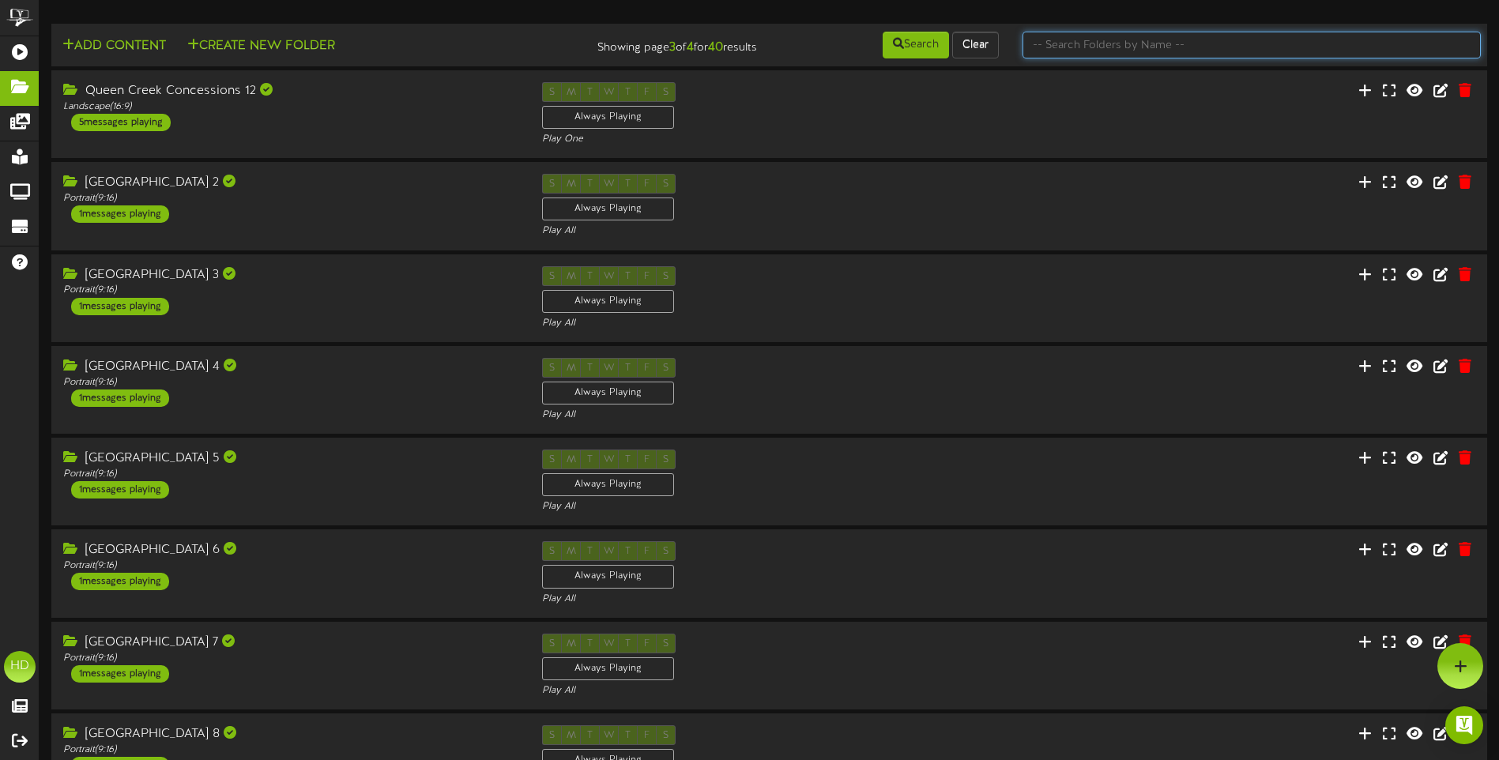
click at [1133, 48] on input "text" at bounding box center [1251, 45] width 458 height 27
type input "theater"
click at [1092, 41] on input "theater" at bounding box center [1251, 45] width 458 height 27
drag, startPoint x: 1085, startPoint y: 43, endPoint x: 983, endPoint y: 43, distance: 102.7
click at [986, 43] on div "Add Content Create New Folder Showing page 3 of 1 for 9 results Search Clear th…" at bounding box center [769, 45] width 1446 height 30
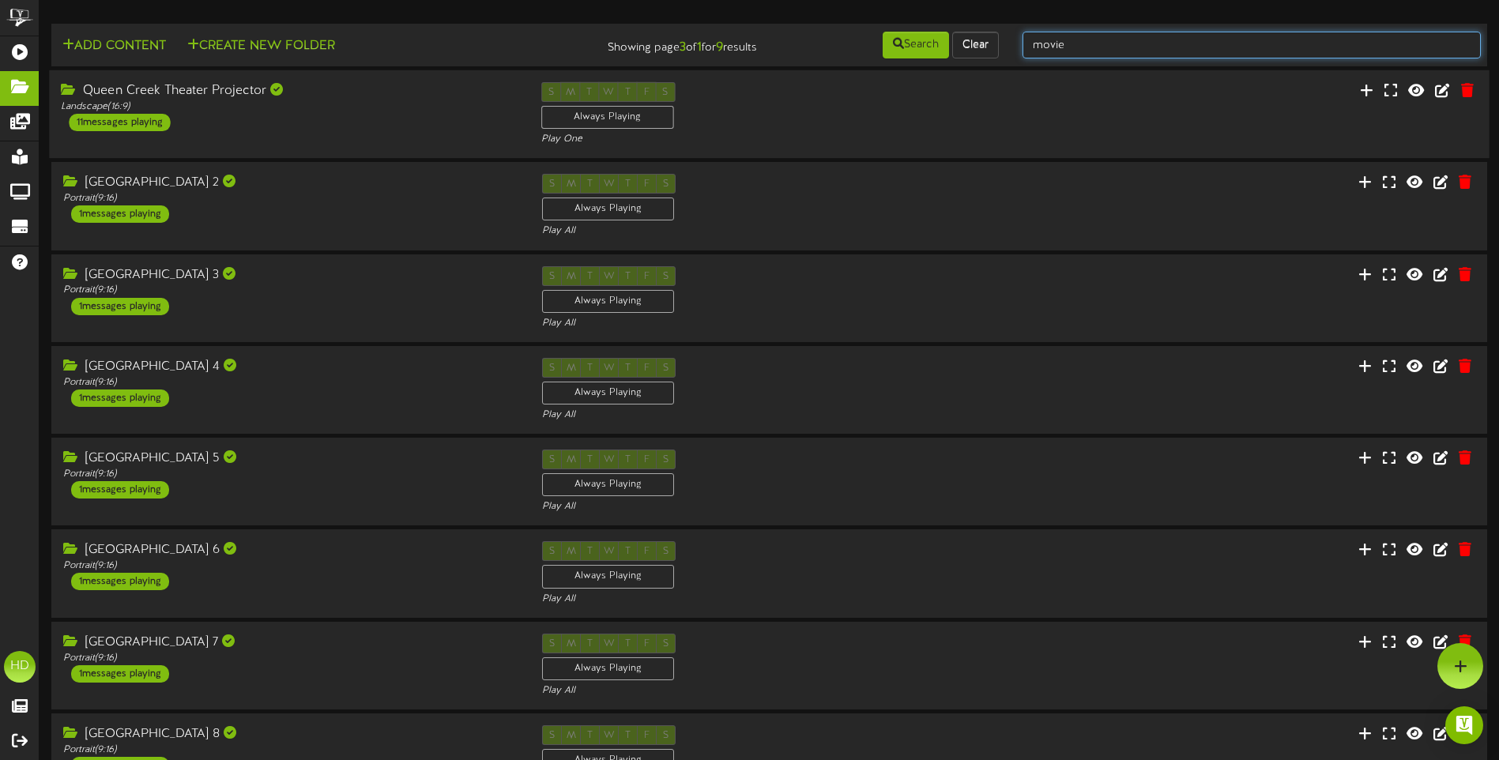
type input "movie"
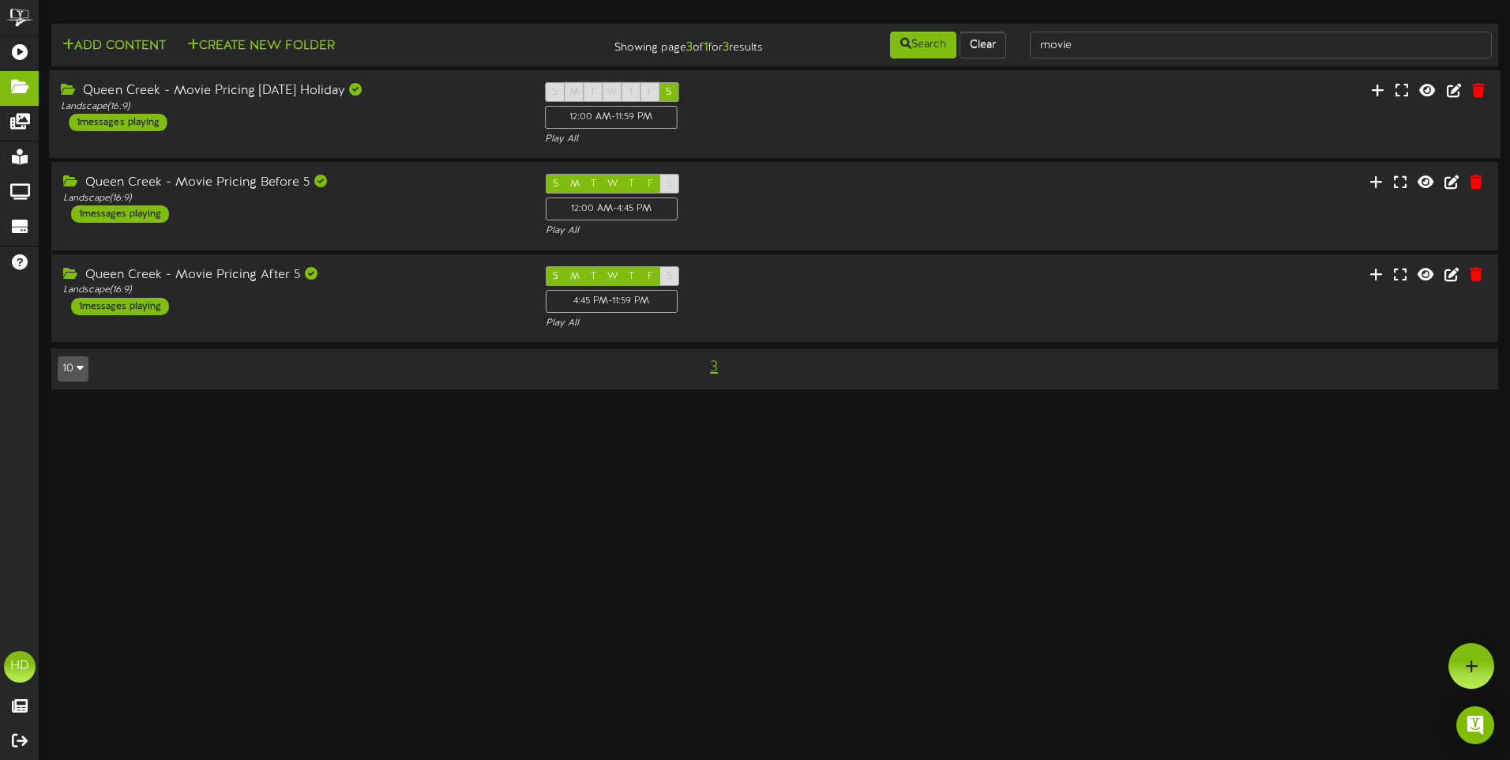
click at [241, 92] on div "Queen Creek - Movie Pricing [DATE] Holiday" at bounding box center [291, 91] width 460 height 18
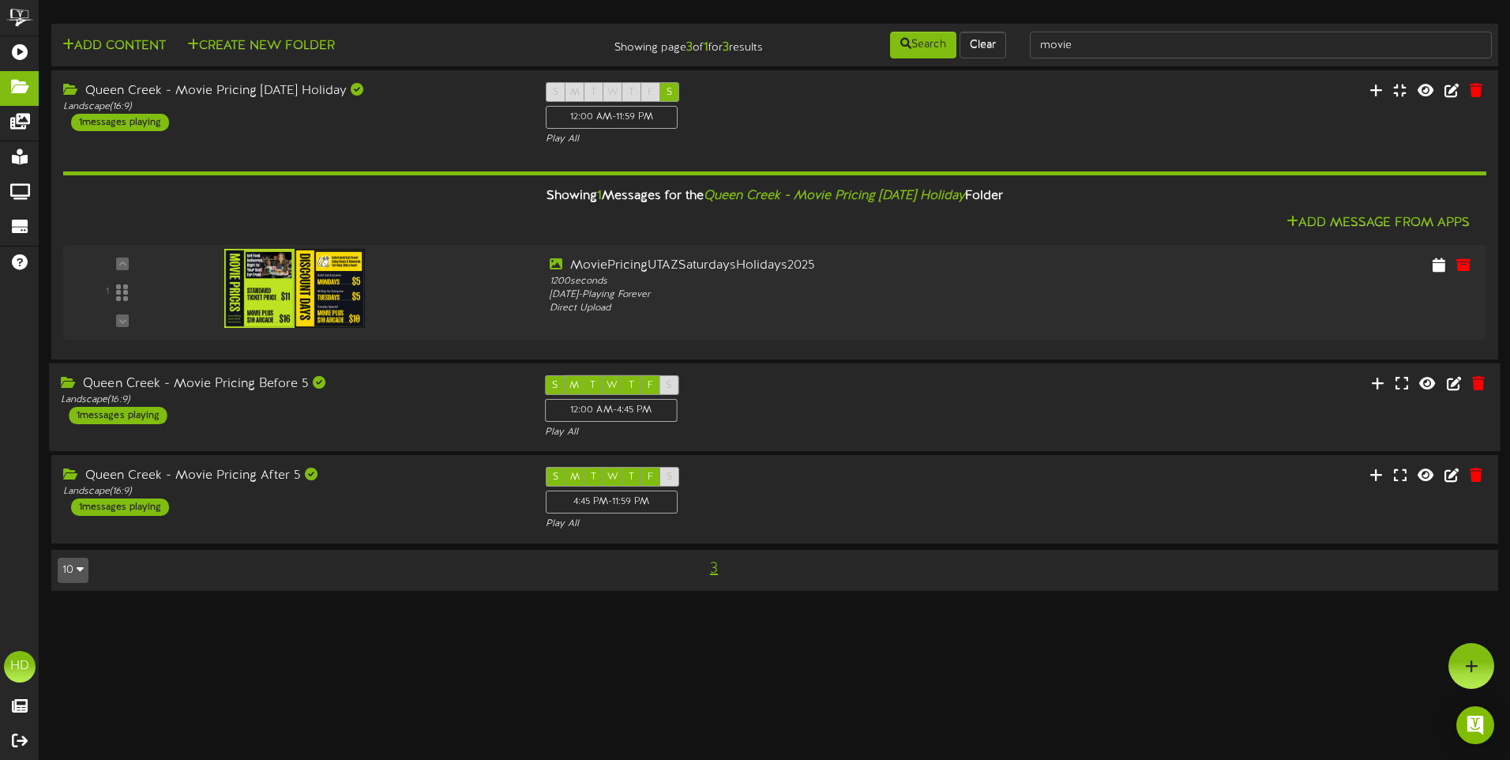
click at [269, 383] on div "Queen Creek - Movie Pricing Before 5" at bounding box center [291, 384] width 460 height 18
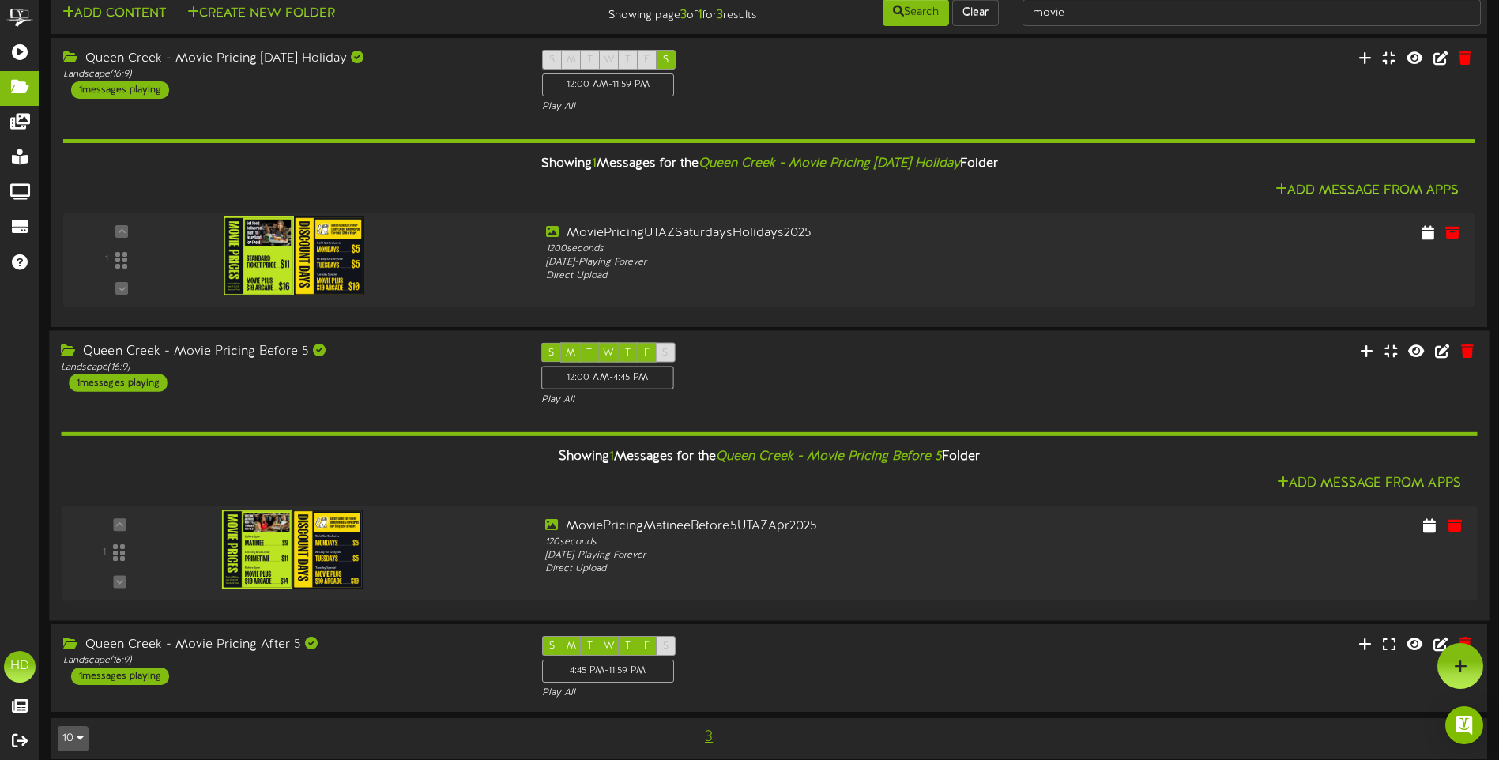
scroll to position [47, 0]
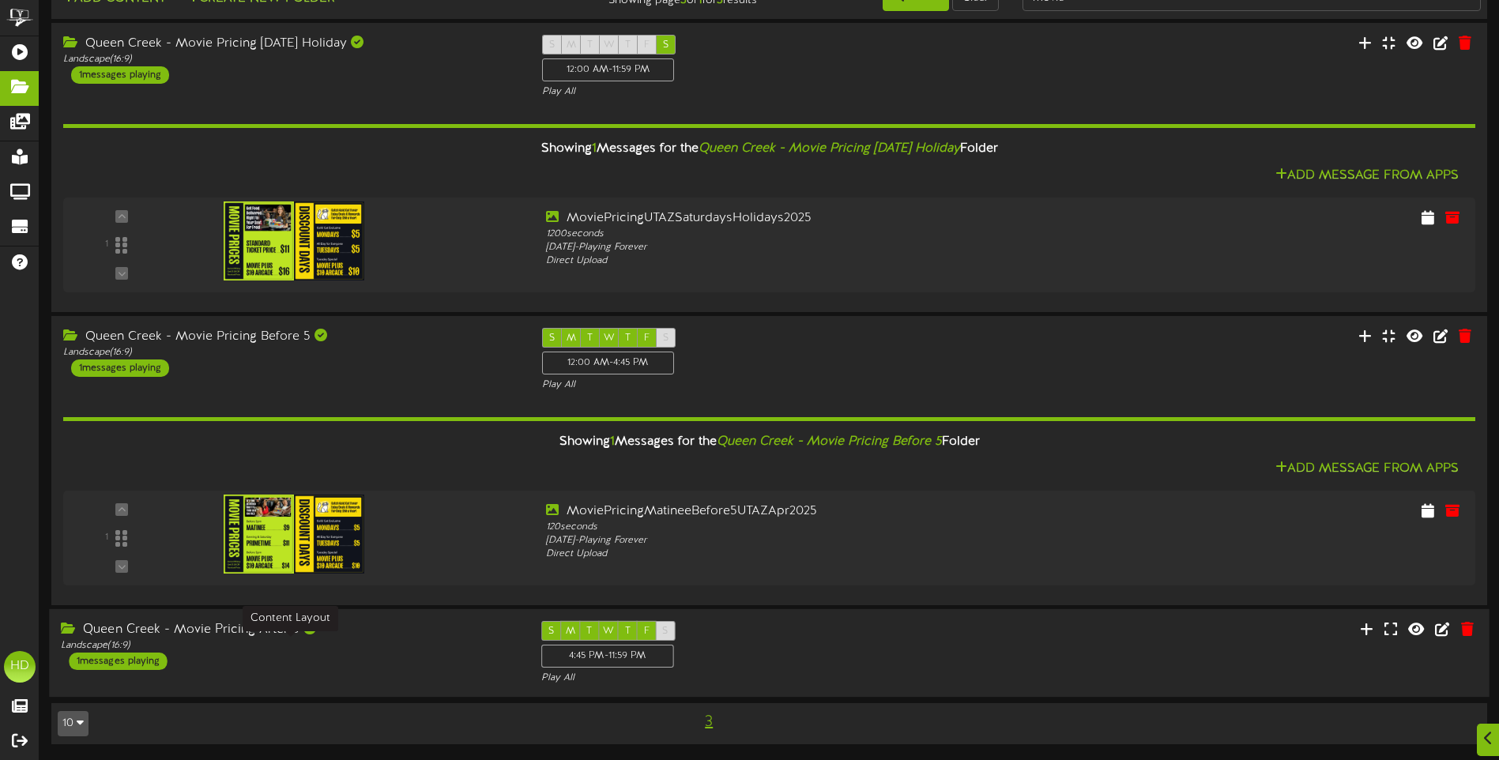
click at [261, 645] on div "Landscape ( 16:9 )" at bounding box center [289, 645] width 456 height 13
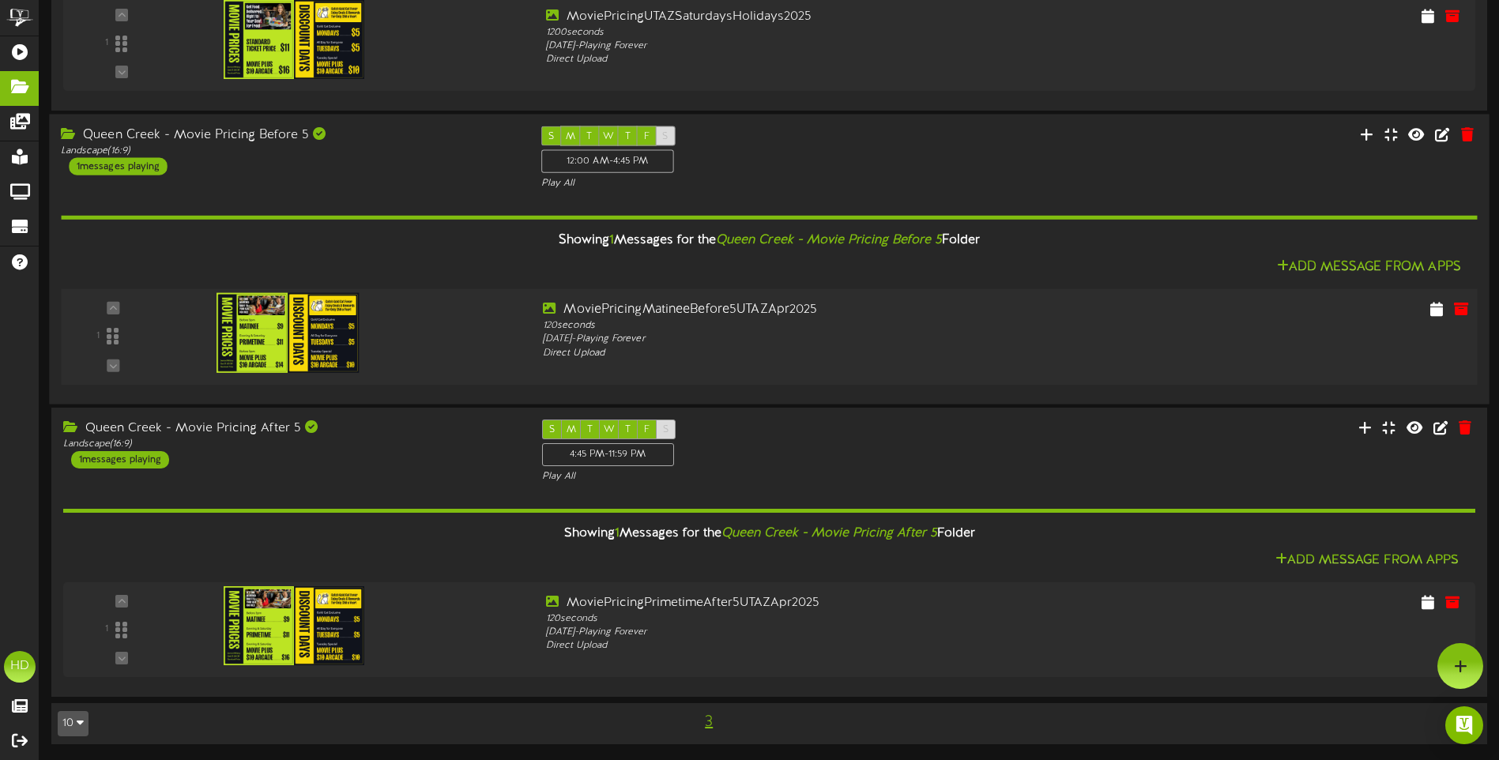
scroll to position [0, 0]
